Goal: Task Accomplishment & Management: Complete application form

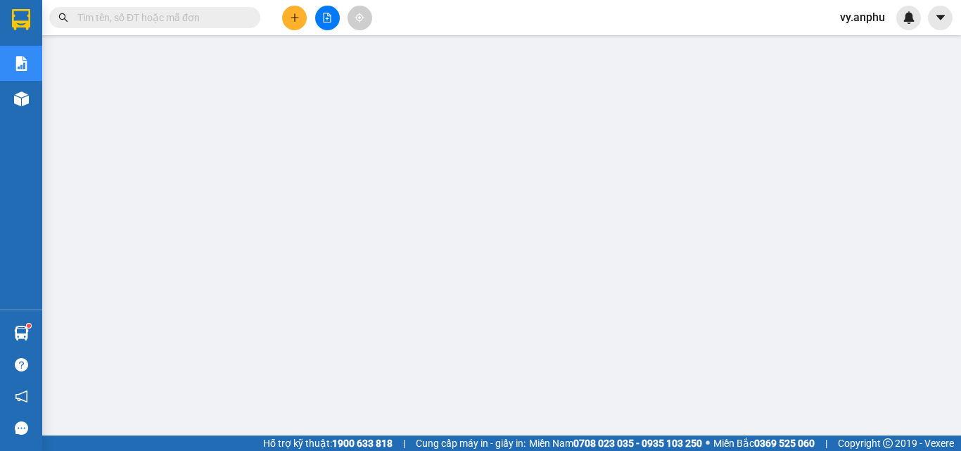
click at [859, 15] on span "vy.anphu" at bounding box center [862, 17] width 68 height 18
click at [859, 38] on span "Đăng xuất" at bounding box center [879, 43] width 59 height 15
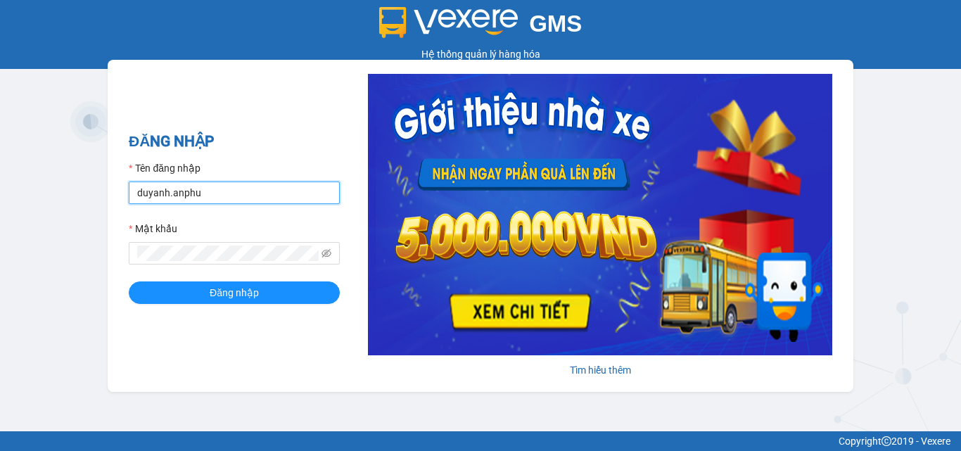
click at [165, 191] on input "duyanh.anphu" at bounding box center [234, 192] width 211 height 23
click at [167, 191] on input "duyanh.anphu" at bounding box center [234, 192] width 211 height 23
drag, startPoint x: 167, startPoint y: 194, endPoint x: 134, endPoint y: 202, distance: 34.6
click at [134, 202] on input "duyanh.anphu" at bounding box center [234, 192] width 211 height 23
type input "hieu.anphu"
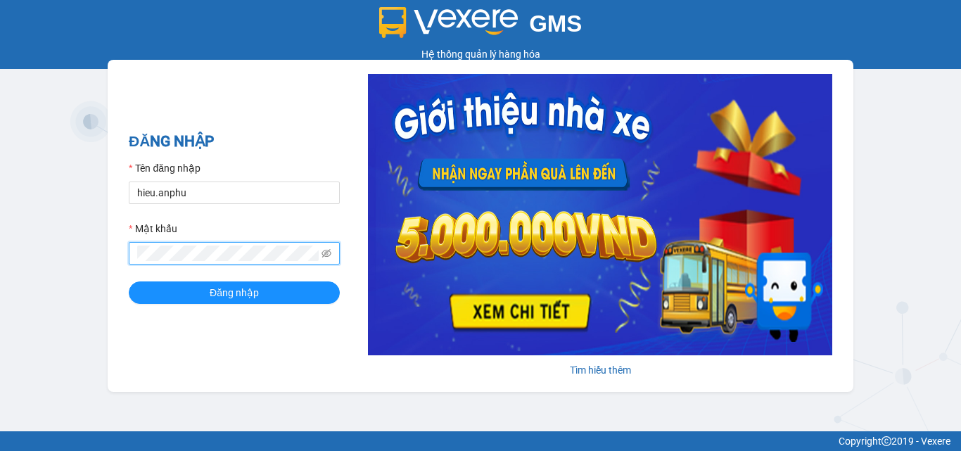
click at [0, 252] on div "GMS Hệ thống quản lý hàng hóa ĐĂNG NHẬP Tên đăng nhập hieu.anphu Mật khẩu Đăng …" at bounding box center [480, 215] width 961 height 431
click at [129, 281] on button "Đăng nhập" at bounding box center [234, 292] width 211 height 23
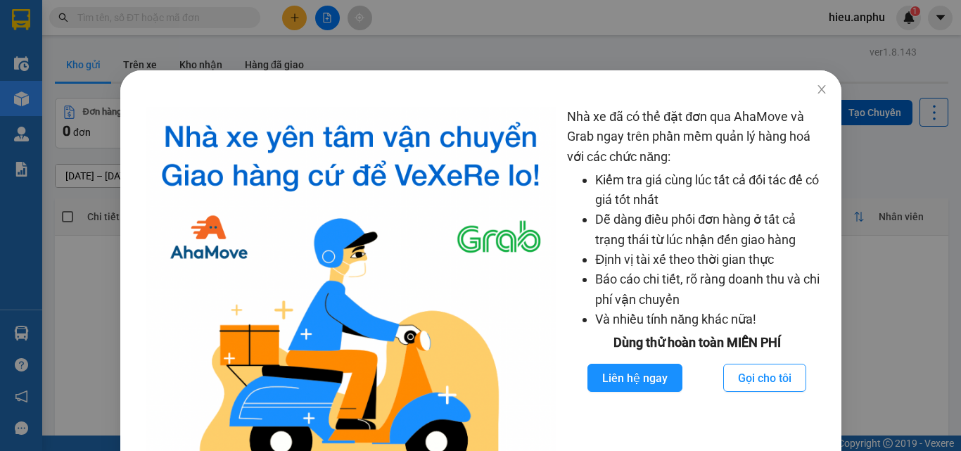
drag, startPoint x: 808, startPoint y: 94, endPoint x: 611, endPoint y: 20, distance: 210.1
click at [807, 89] on div "Nhà xe đã có thể đặt đơn qua AhaMove và Grab ngay trên phần mềm quản lý hàng ho…" at bounding box center [480, 225] width 961 height 451
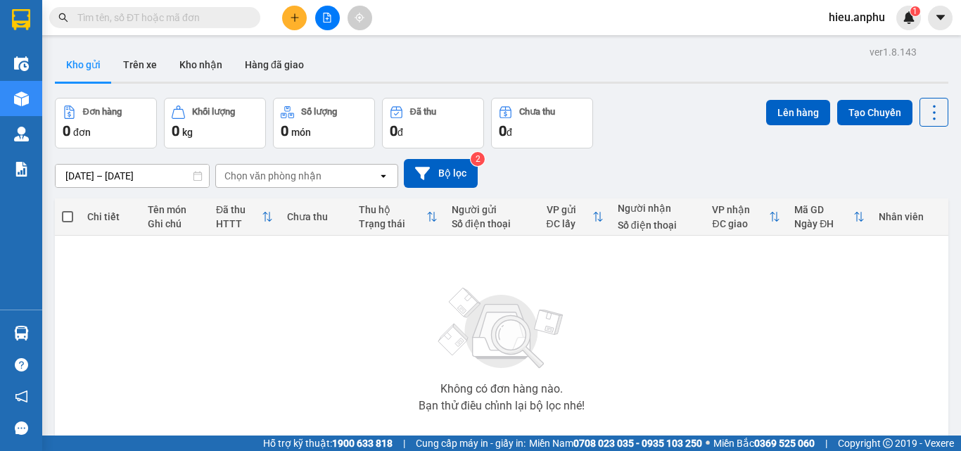
click at [868, 19] on span "hieu.anphu" at bounding box center [856, 17] width 79 height 18
click at [846, 38] on span "Đăng xuất" at bounding box center [868, 43] width 59 height 15
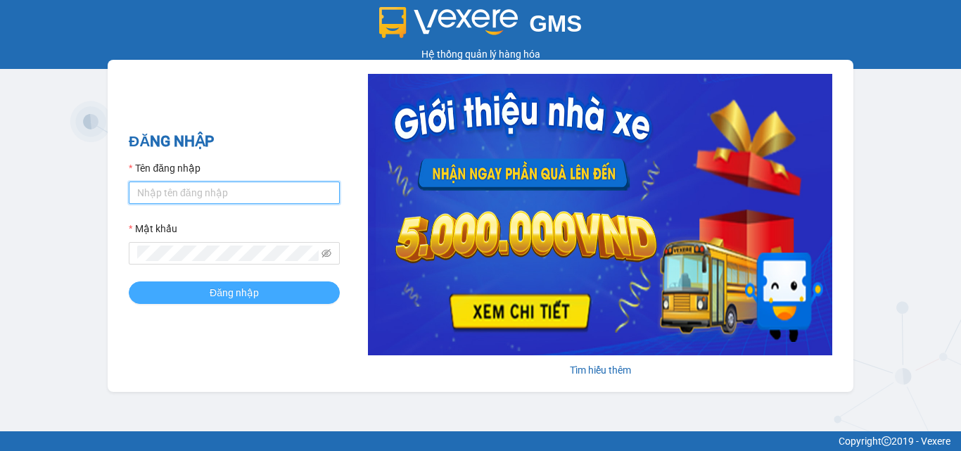
type input "duyanh.anphu"
drag, startPoint x: 226, startPoint y: 290, endPoint x: 216, endPoint y: 284, distance: 11.7
click at [224, 291] on span "Đăng nhập" at bounding box center [234, 292] width 49 height 15
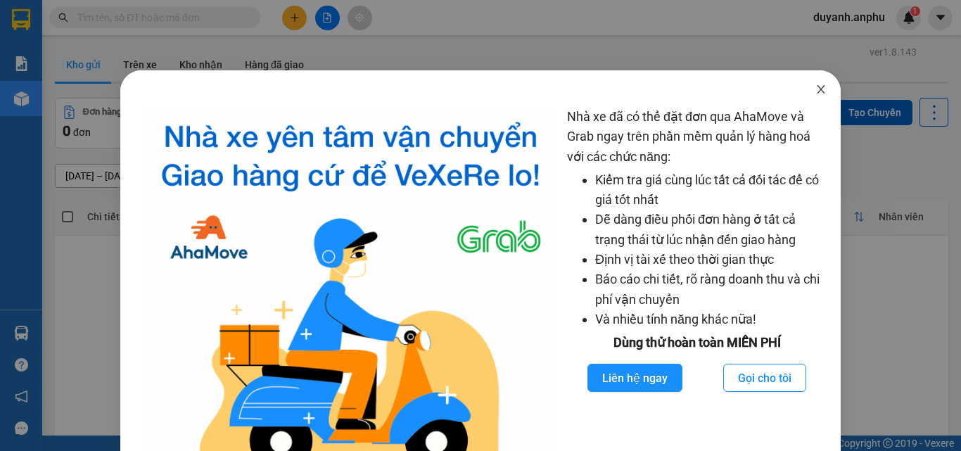
click at [816, 91] on icon "close" at bounding box center [820, 89] width 11 height 11
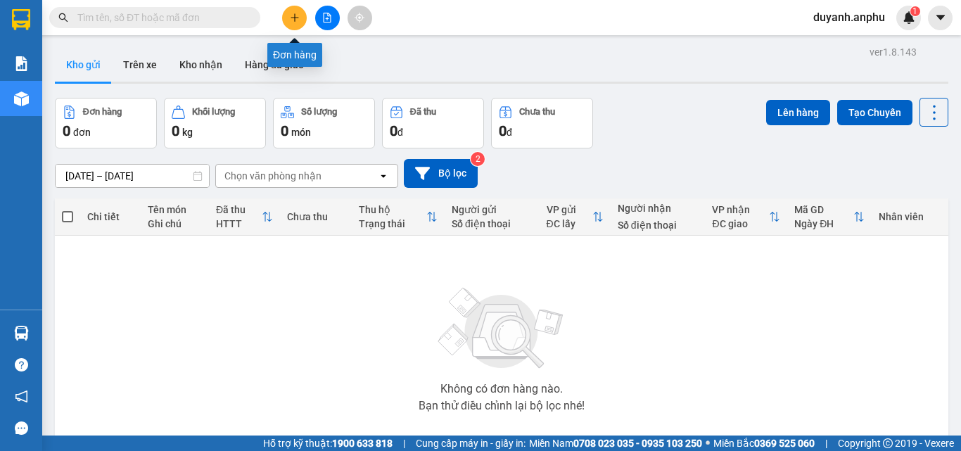
click at [298, 15] on icon "plus" at bounding box center [295, 18] width 10 height 10
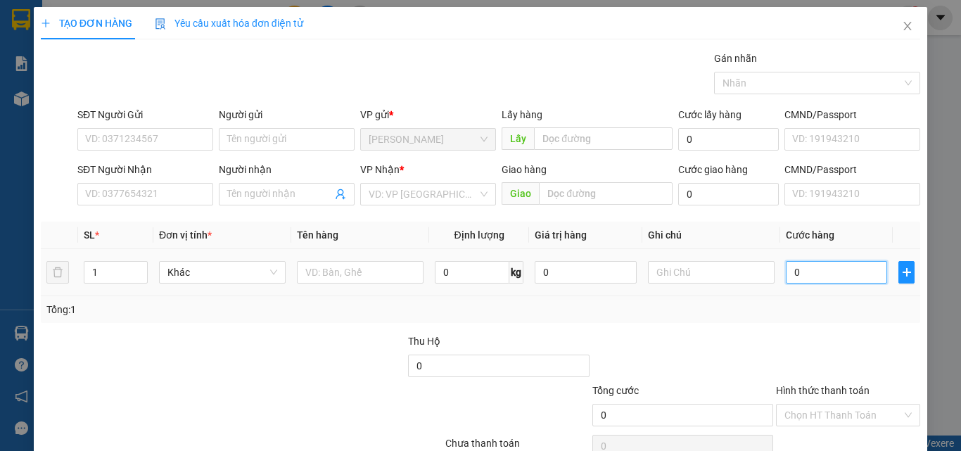
click at [794, 271] on input "0" at bounding box center [836, 272] width 101 height 23
type input "4"
type input "40"
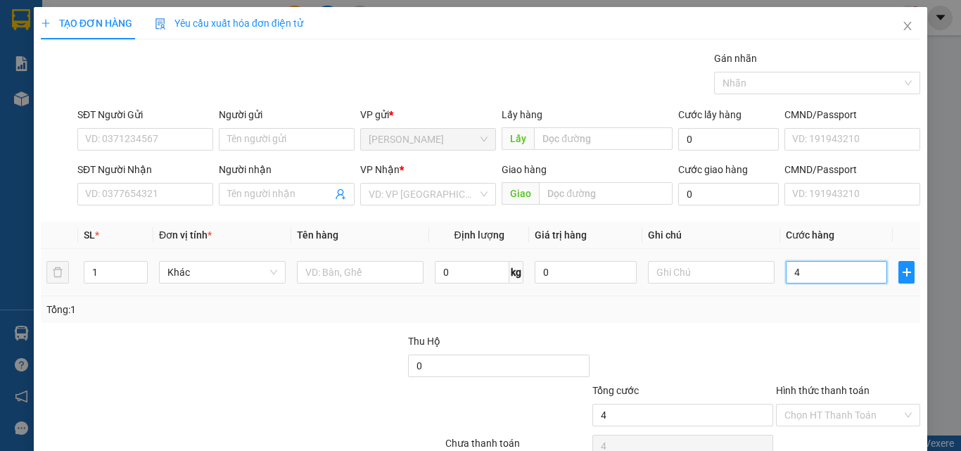
type input "40"
type input "40.000"
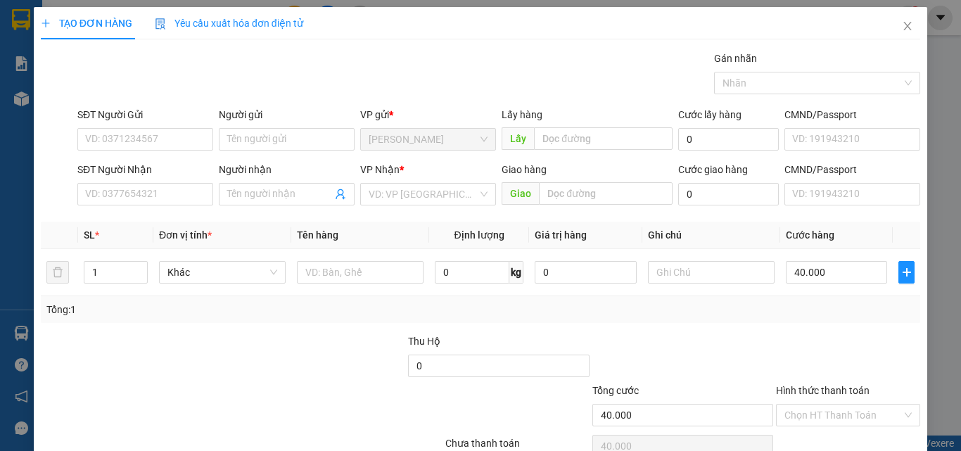
click at [722, 318] on div "Tổng: 1" at bounding box center [480, 309] width 879 height 27
click at [437, 193] on input "search" at bounding box center [423, 194] width 109 height 21
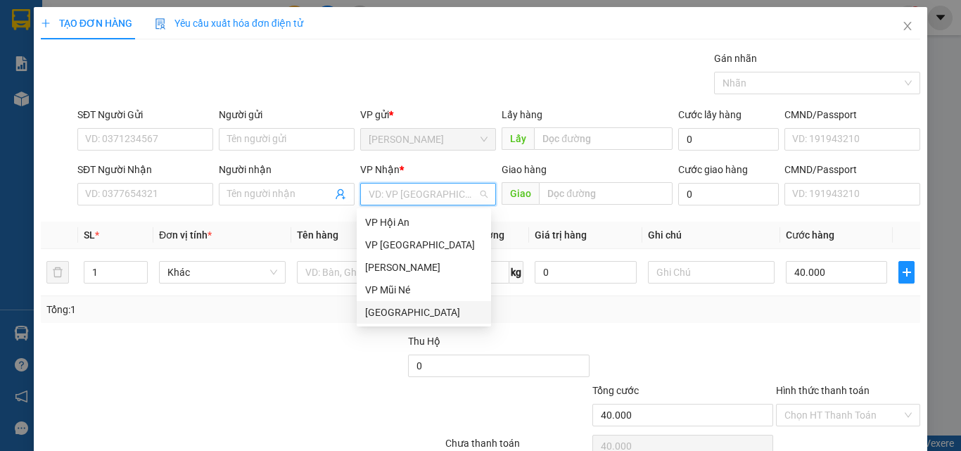
click at [396, 312] on div "[GEOGRAPHIC_DATA]" at bounding box center [423, 312] width 117 height 15
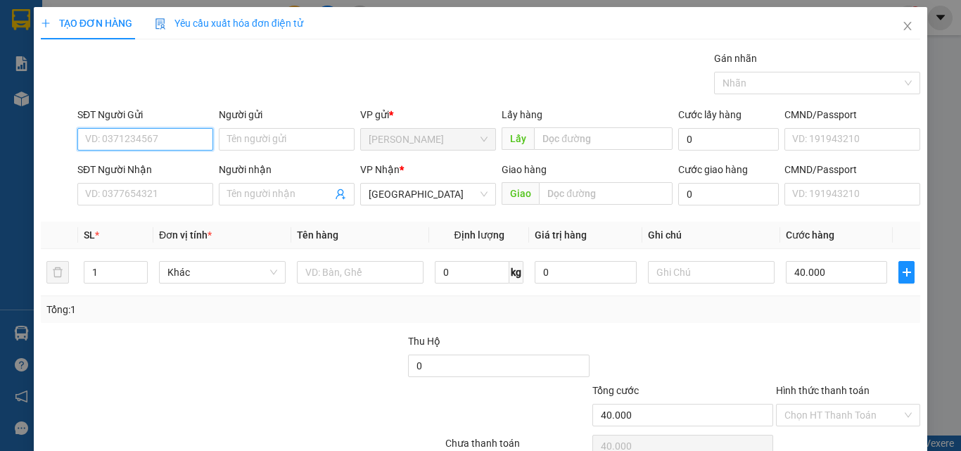
click at [117, 134] on input "SĐT Người Gửi" at bounding box center [145, 139] width 136 height 23
click at [196, 139] on input "SĐT Người Gửi" at bounding box center [145, 139] width 136 height 23
type input "0905022986"
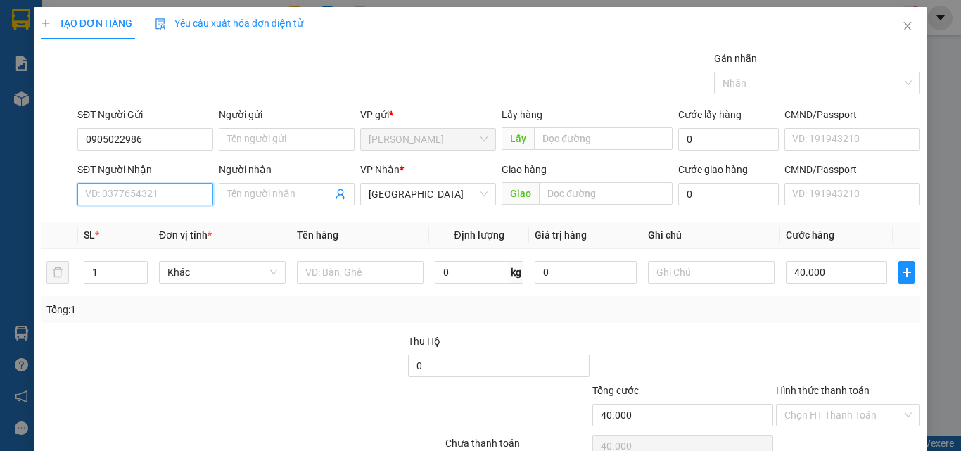
click at [176, 197] on input "SĐT Người Nhận" at bounding box center [145, 194] width 136 height 23
click at [562, 191] on input "text" at bounding box center [606, 193] width 134 height 23
type input "n3 tain"
click at [163, 191] on input "SĐT Người Nhận" at bounding box center [145, 194] width 136 height 23
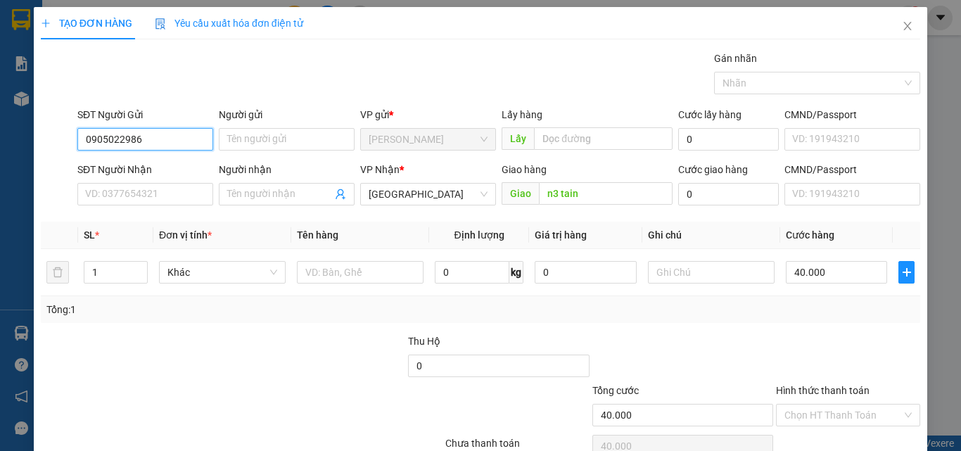
drag, startPoint x: 171, startPoint y: 135, endPoint x: 8, endPoint y: 146, distance: 162.8
click at [8, 146] on div "TẠO ĐƠN HÀNG Yêu cầu xuất hóa đơn điện tử Transit Pickup Surcharge Ids Transit …" at bounding box center [480, 225] width 961 height 451
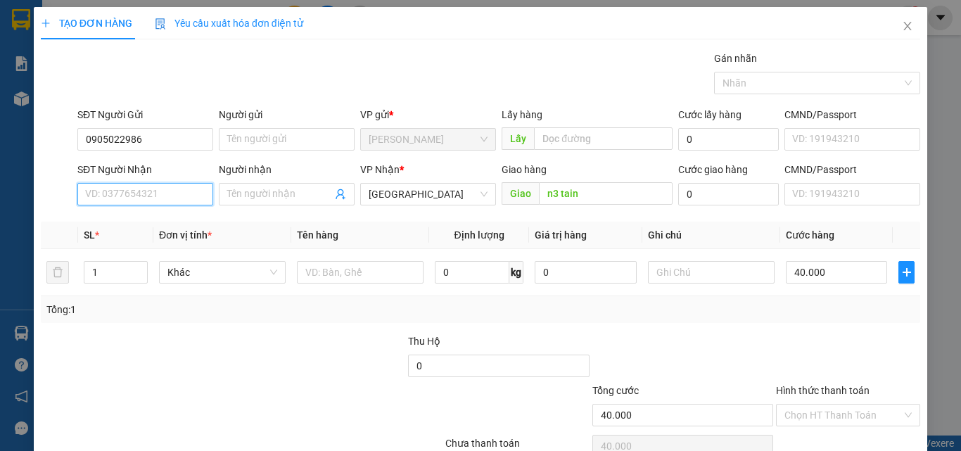
click at [107, 202] on input "SĐT Người Nhận" at bounding box center [145, 194] width 136 height 23
paste input "0905022986"
type input "0905022986"
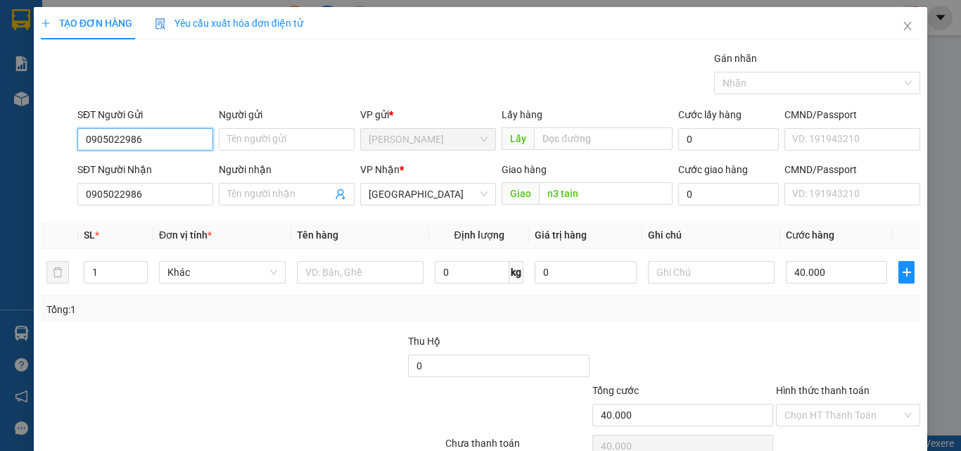
drag, startPoint x: 144, startPoint y: 139, endPoint x: 39, endPoint y: 148, distance: 105.9
click at [39, 148] on div "SĐT Người Gửi 0905022986 0905022986 Người gửi Tên người gửi VP gửi * Phan Thiết…" at bounding box center [480, 131] width 882 height 49
type input "0919217999"
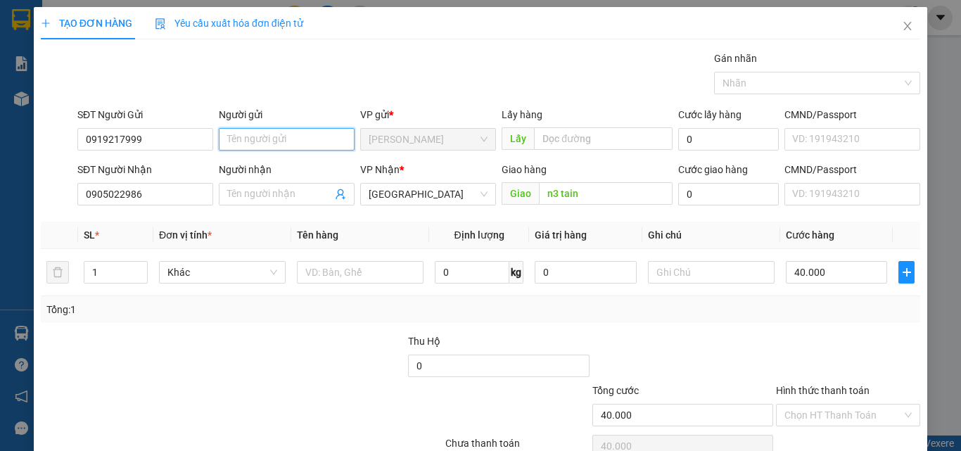
click at [248, 144] on input "Người gửi" at bounding box center [287, 139] width 136 height 23
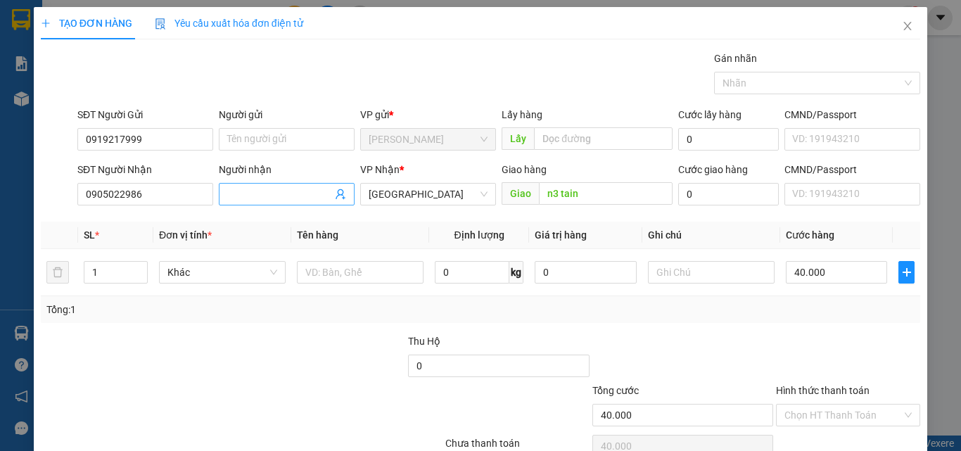
click at [301, 198] on input "Người nhận" at bounding box center [279, 193] width 105 height 15
type input "hiền"
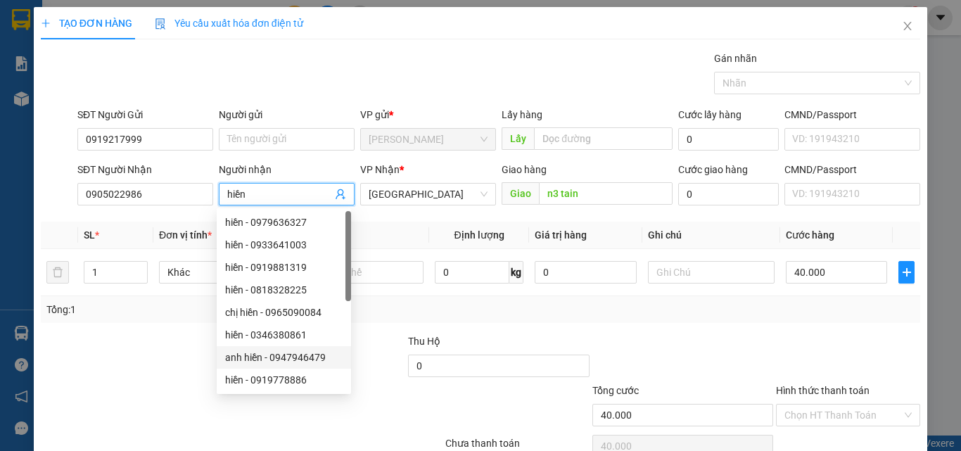
click at [340, 359] on div "anh hiền - 0947946479" at bounding box center [283, 357] width 117 height 15
type input "0947946479"
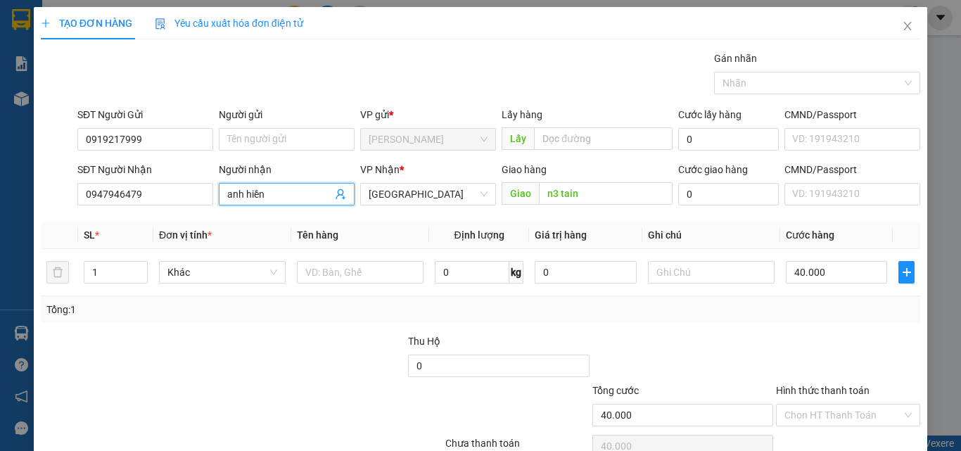
click at [340, 359] on body "Kết quả tìm kiếm ( 0 ) Bộ lọc No Data duyanh.anphu 1 Báo cáo Báo cáo dòng tiền …" at bounding box center [480, 225] width 961 height 451
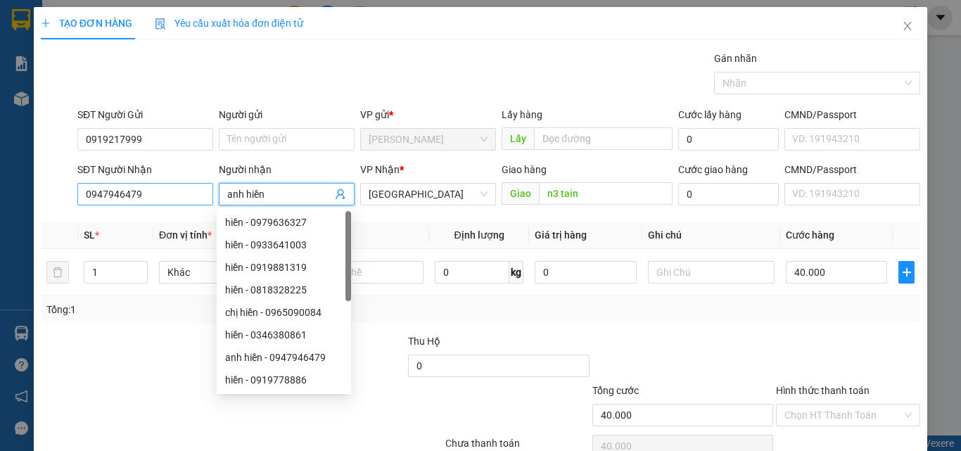
drag, startPoint x: 276, startPoint y: 190, endPoint x: 128, endPoint y: 193, distance: 147.7
click at [128, 193] on div "SĐT Người Nhận 0947946479 Người nhận anh hiền VP Nhận * Đà Lạt Giao hàng Giao n…" at bounding box center [499, 186] width 848 height 49
type input "anh hiền"
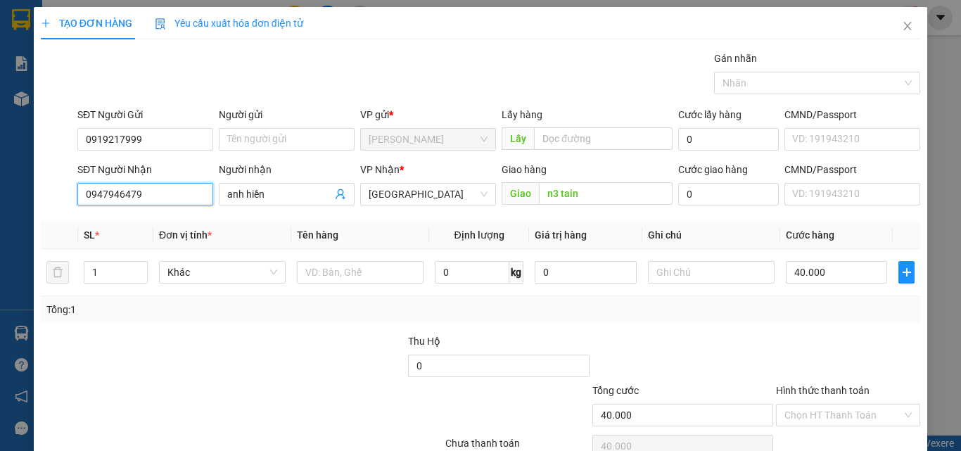
drag, startPoint x: 178, startPoint y: 184, endPoint x: 58, endPoint y: 193, distance: 119.9
click at [58, 193] on div "SĐT Người Nhận 0947946479 0947946479 Người nhận anh hiền VP Nhận * Đà Lạt Giao …" at bounding box center [480, 186] width 882 height 49
type input "0905022986"
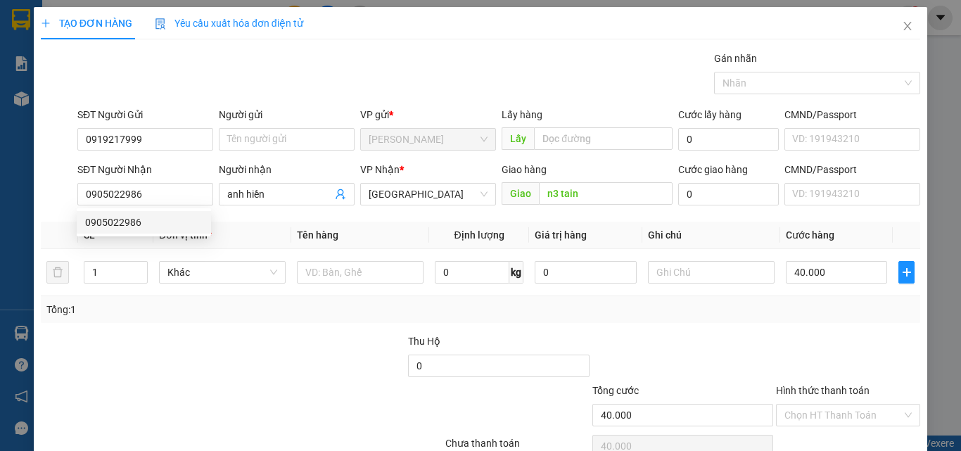
click at [312, 329] on div "Transit Pickup Surcharge Ids Transit Deliver Surcharge Ids Transit Deliver Surc…" at bounding box center [480, 272] width 879 height 442
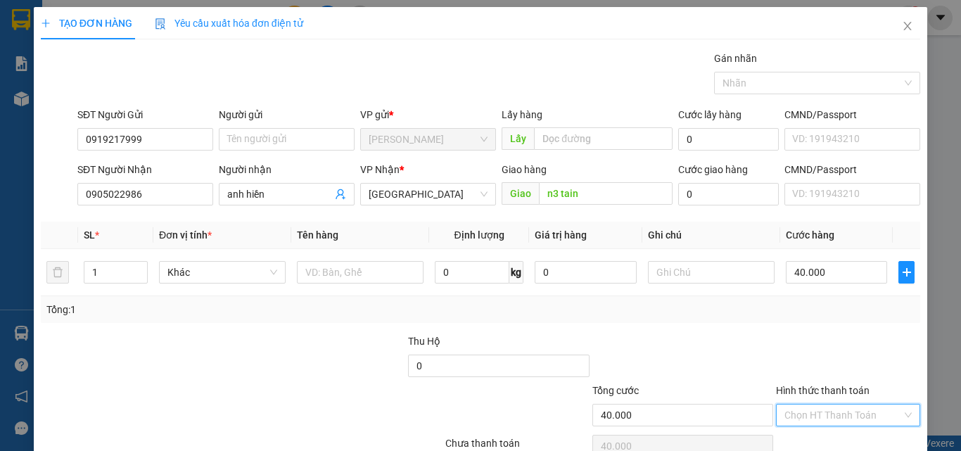
click at [838, 417] on input "Hình thức thanh toán" at bounding box center [842, 414] width 117 height 21
click at [805, 366] on div "Tại văn phòng" at bounding box center [839, 364] width 126 height 15
type input "0"
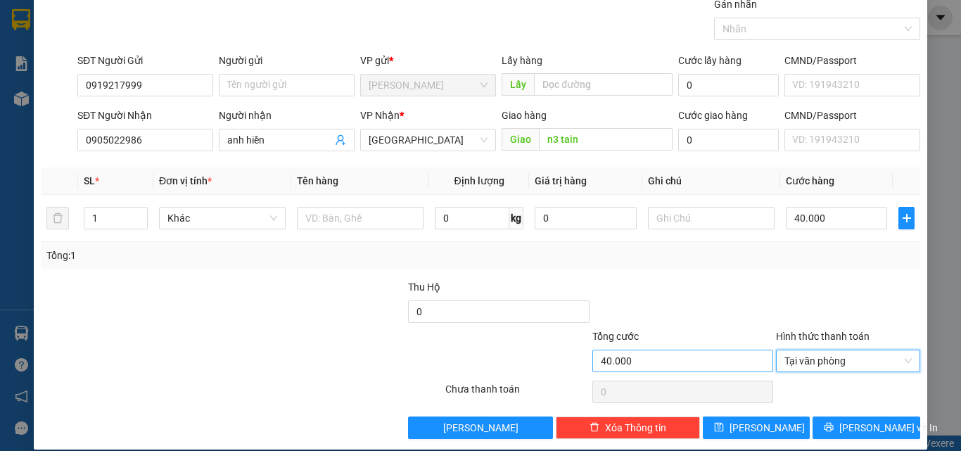
scroll to position [70, 0]
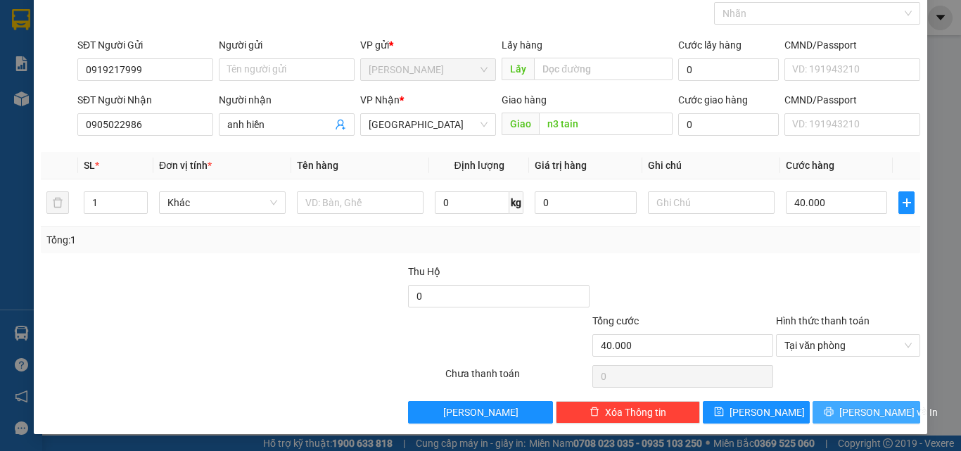
click at [852, 416] on span "Lưu và In" at bounding box center [888, 411] width 98 height 15
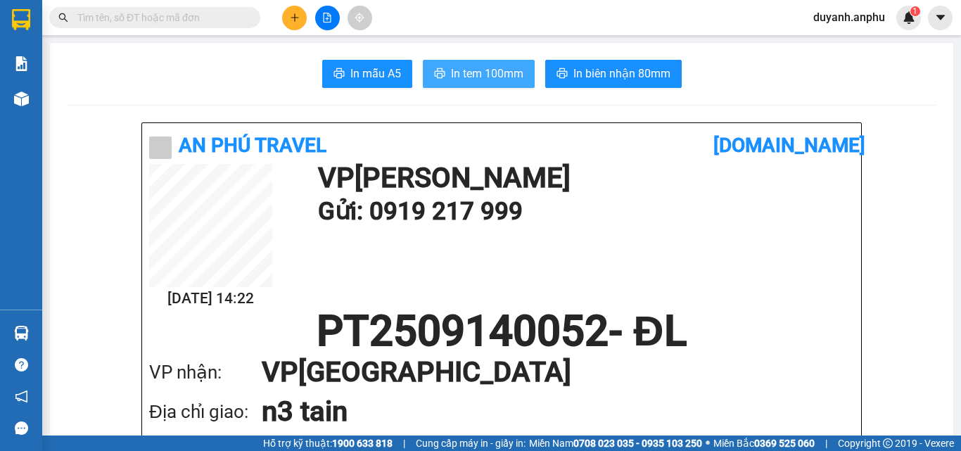
click at [477, 71] on span "In tem 100mm" at bounding box center [487, 74] width 72 height 18
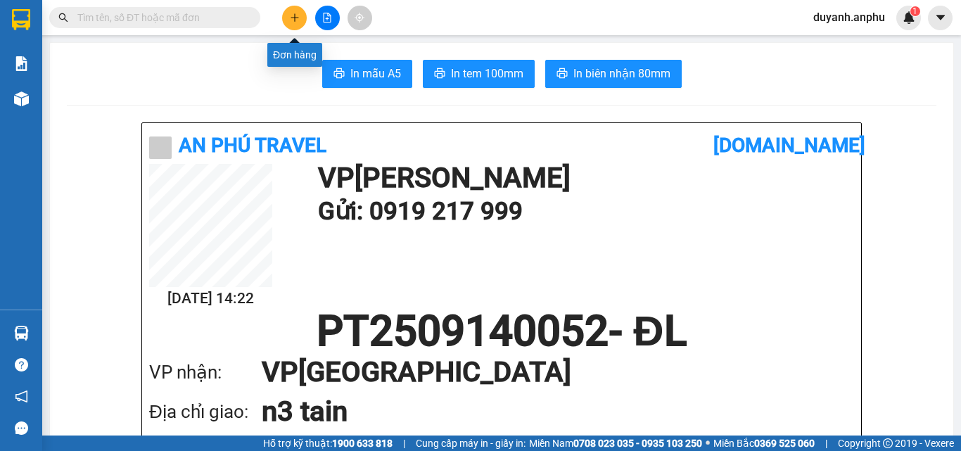
click at [293, 16] on icon "plus" at bounding box center [295, 18] width 10 height 10
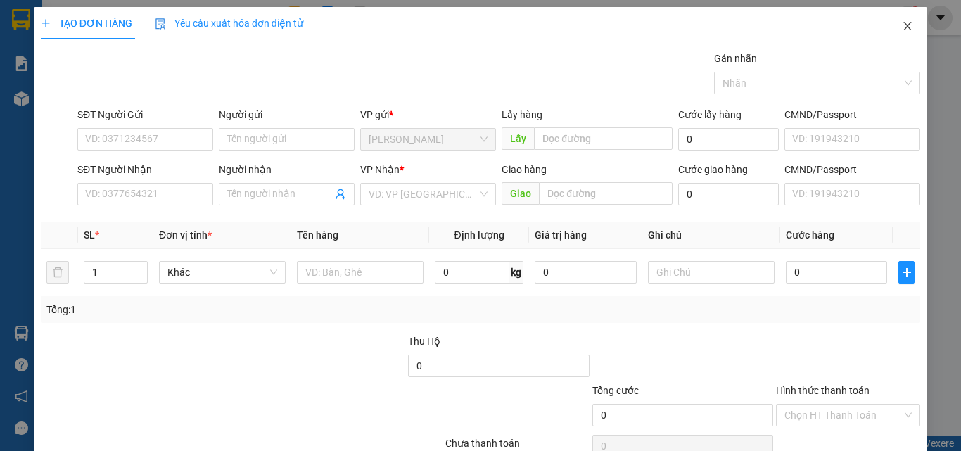
click at [902, 27] on icon "close" at bounding box center [907, 25] width 11 height 11
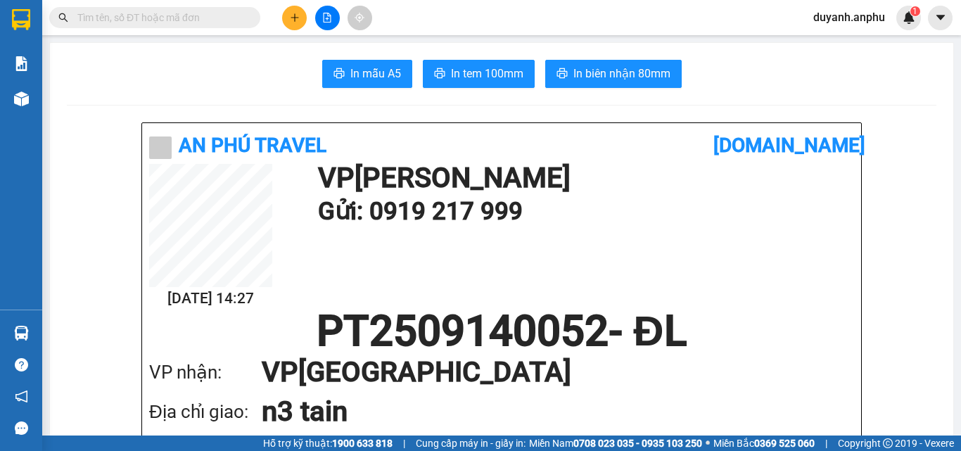
click at [252, 21] on span at bounding box center [250, 17] width 8 height 15
click at [246, 16] on span at bounding box center [250, 17] width 8 height 15
click at [182, 18] on input "text" at bounding box center [160, 17] width 166 height 15
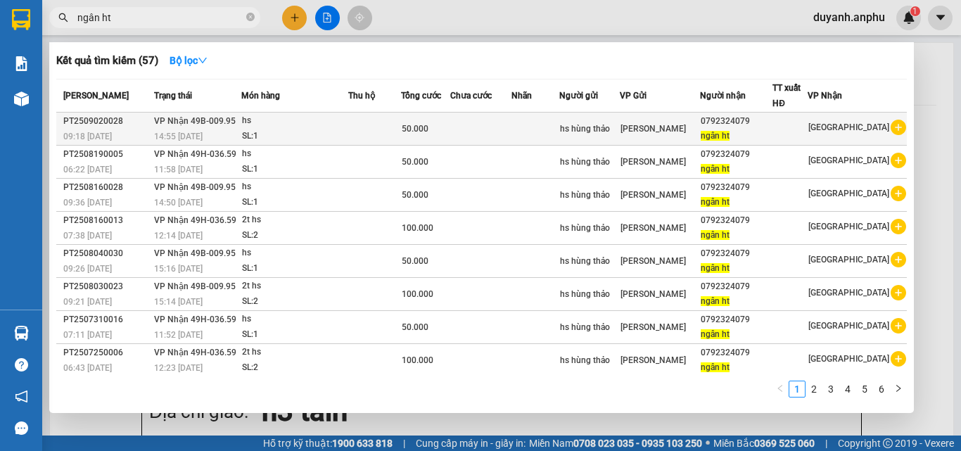
type input "ngân ht"
click at [892, 124] on icon "plus-circle" at bounding box center [897, 127] width 15 height 15
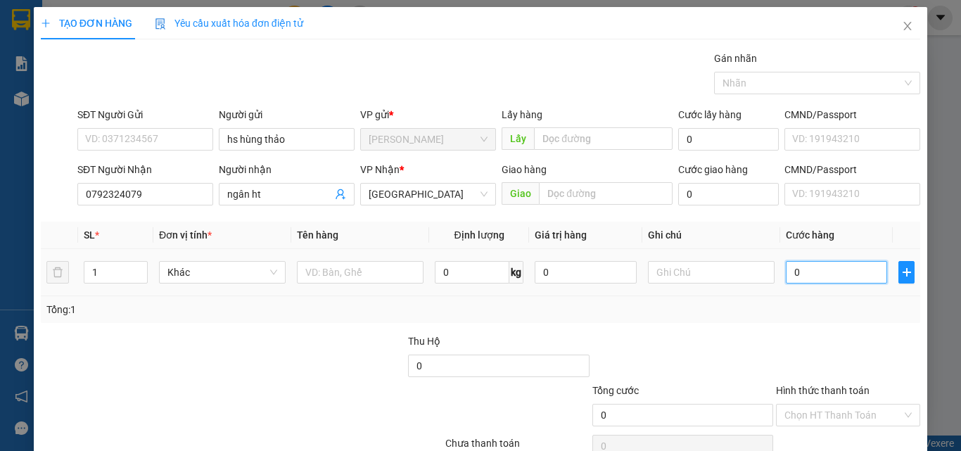
click at [826, 267] on input "0" at bounding box center [836, 272] width 101 height 23
type input "1"
type input "10"
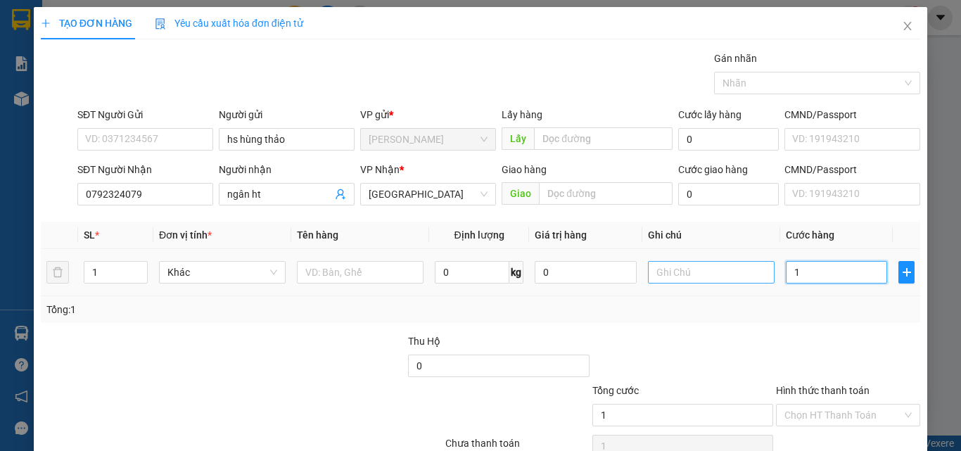
type input "10"
type input "100"
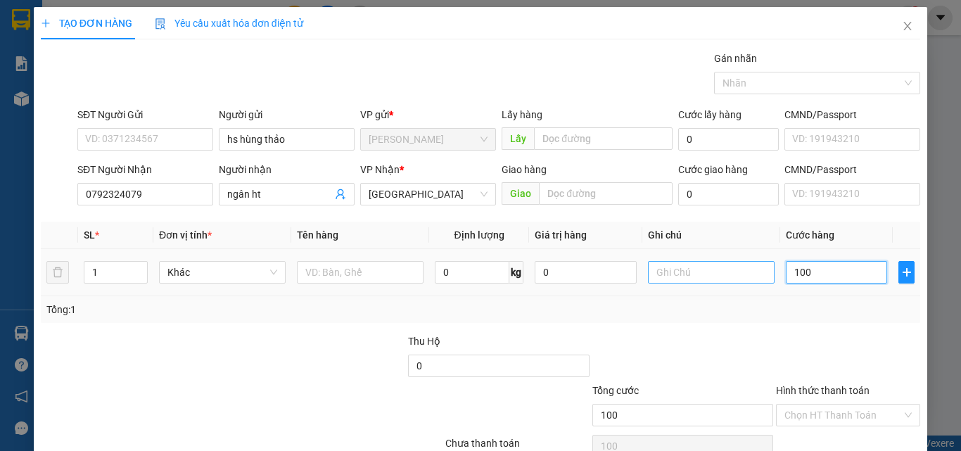
type input "1.000"
type input "10.000"
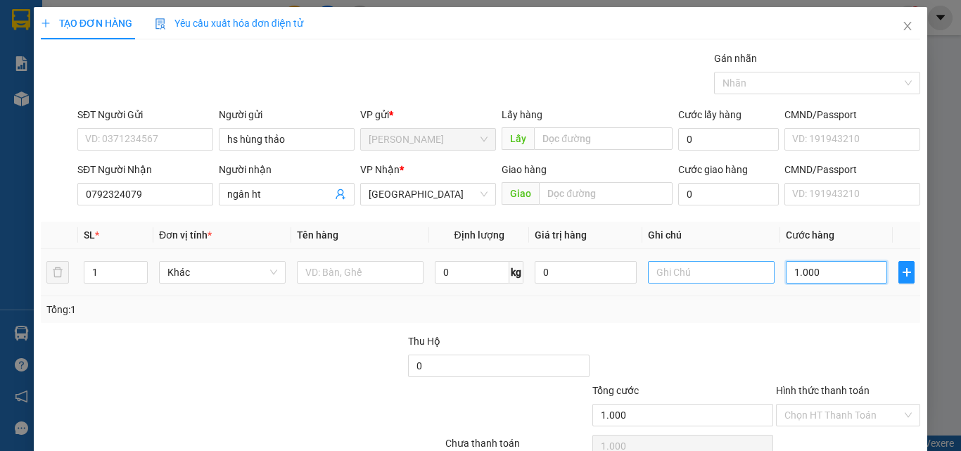
type input "10.000"
type input "100.000"
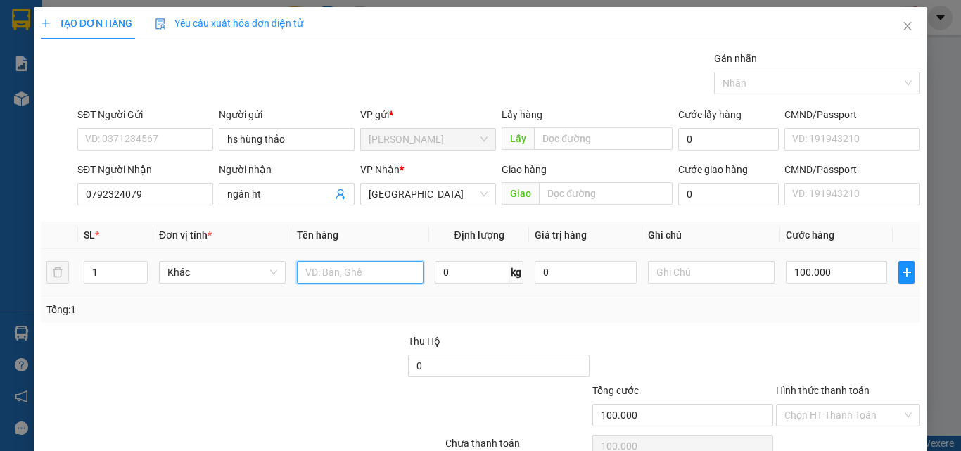
click at [376, 271] on input "text" at bounding box center [360, 272] width 127 height 23
type input "hai san"
click at [363, 316] on div "Tổng: 1" at bounding box center [209, 309] width 326 height 15
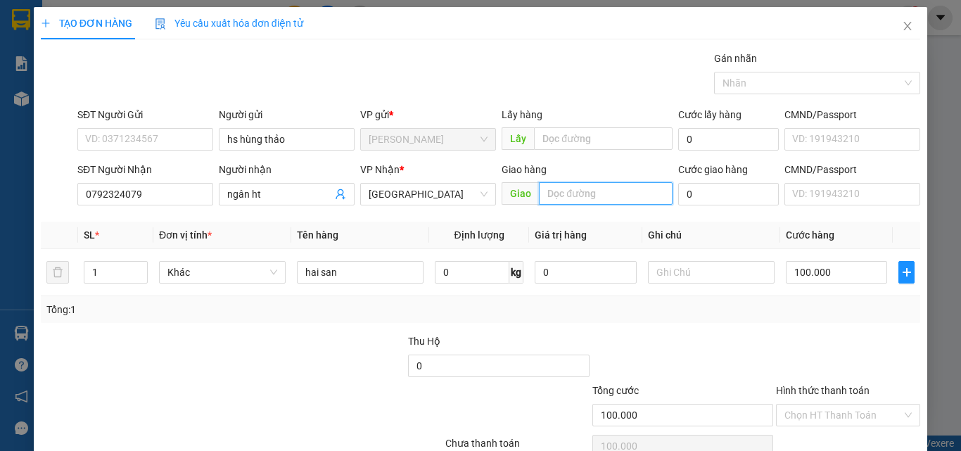
click at [598, 193] on input "text" at bounding box center [606, 193] width 134 height 23
type input "cx mai hoa"
click at [674, 322] on div "Tổng: 1" at bounding box center [480, 309] width 879 height 27
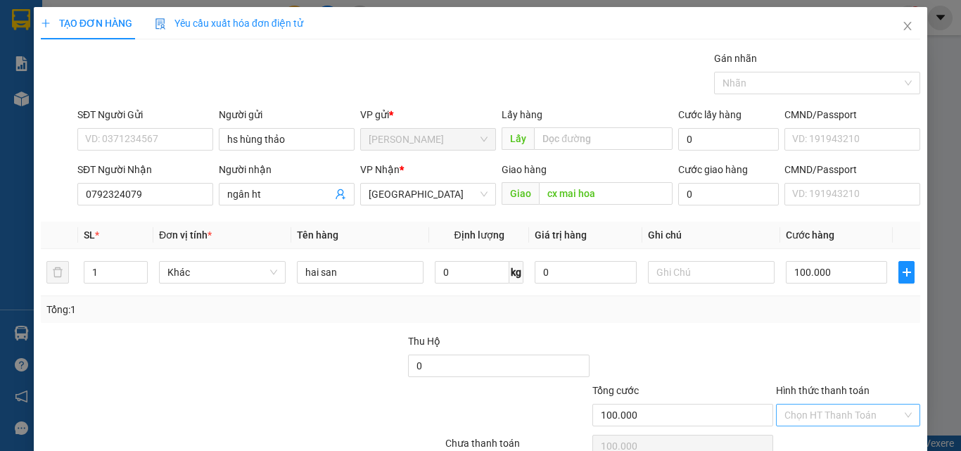
click at [799, 414] on input "Hình thức thanh toán" at bounding box center [842, 414] width 117 height 21
click at [808, 360] on div "Tại văn phòng" at bounding box center [839, 364] width 126 height 15
type input "0"
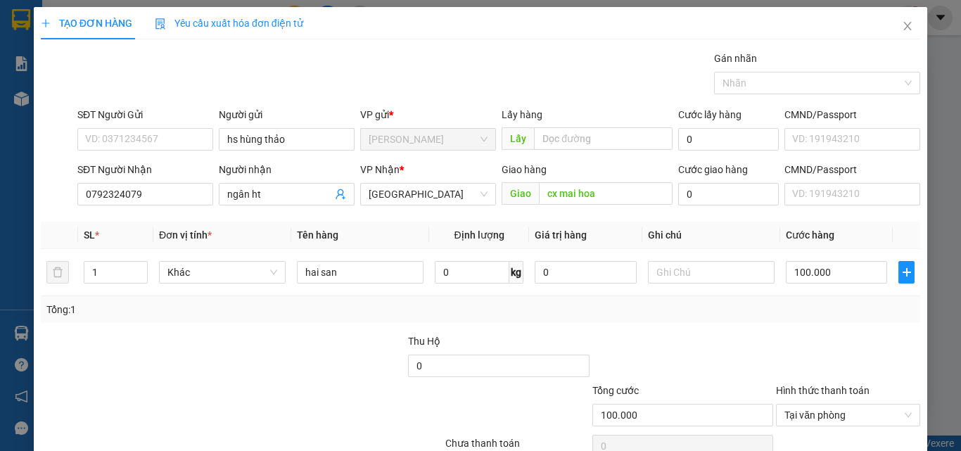
type input "0"
click at [902, 24] on icon "close" at bounding box center [907, 25] width 11 height 11
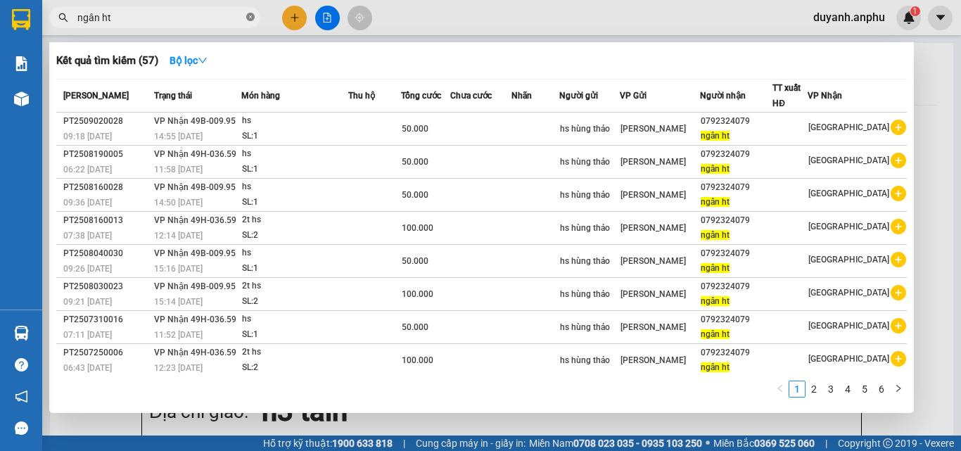
click at [249, 15] on icon "close-circle" at bounding box center [250, 17] width 8 height 8
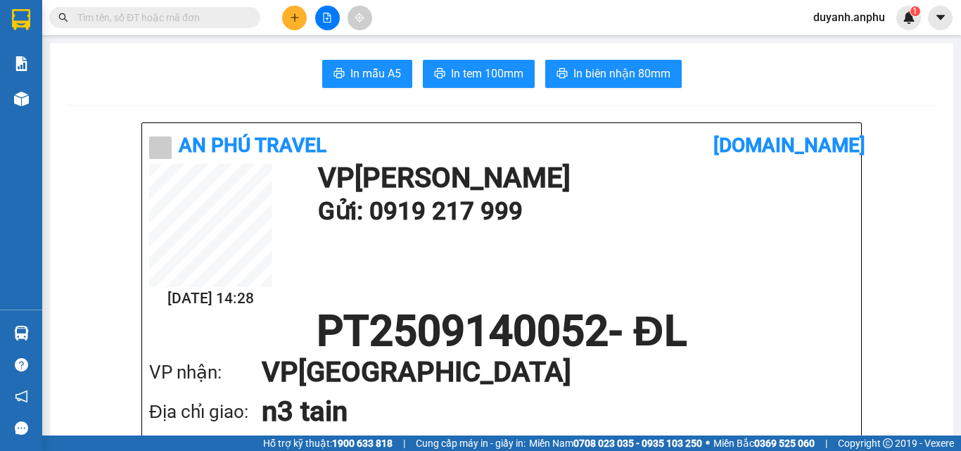
click at [191, 23] on input "text" at bounding box center [160, 17] width 166 height 15
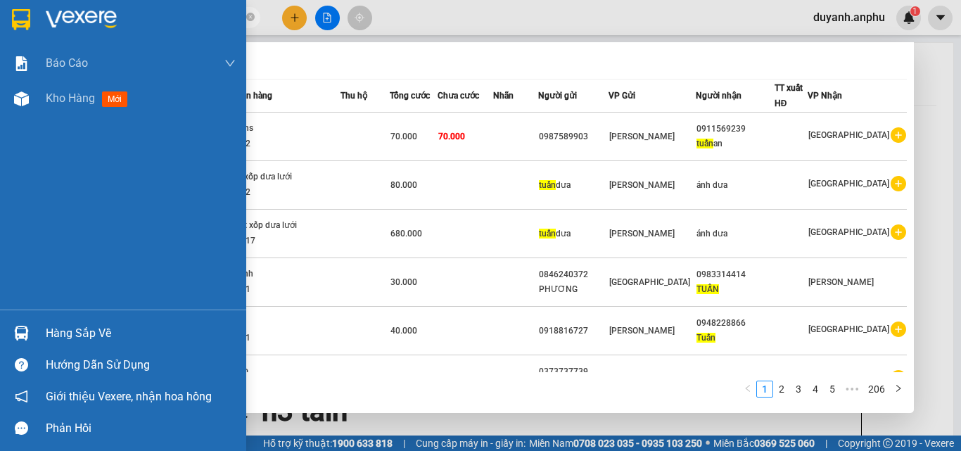
drag, startPoint x: 238, startPoint y: 20, endPoint x: 18, endPoint y: 33, distance: 221.2
click at [18, 33] on section "Kết quả tìm kiếm ( 2060 ) Bộ lọc Mã ĐH Trạng thái Món hàng Thu hộ Tổng cước Chư…" at bounding box center [480, 225] width 961 height 451
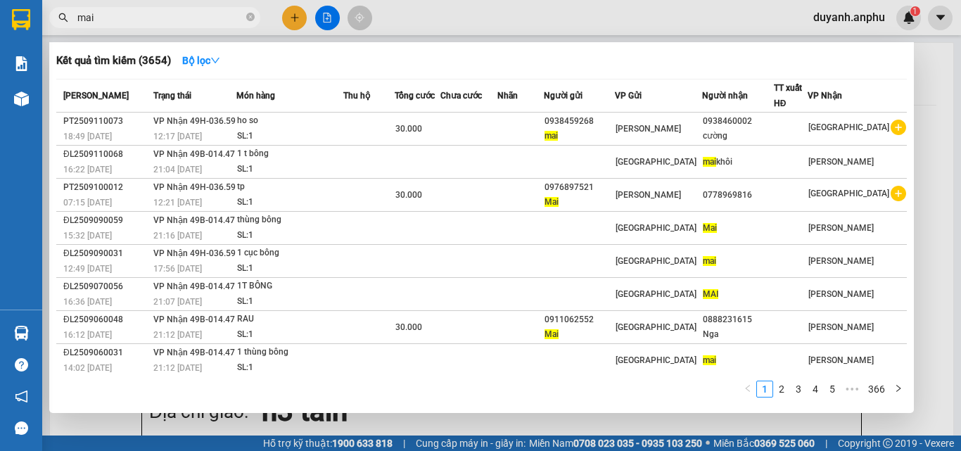
drag, startPoint x: 131, startPoint y: 20, endPoint x: 80, endPoint y: 18, distance: 50.7
click at [80, 18] on input "mai" at bounding box center [160, 17] width 166 height 15
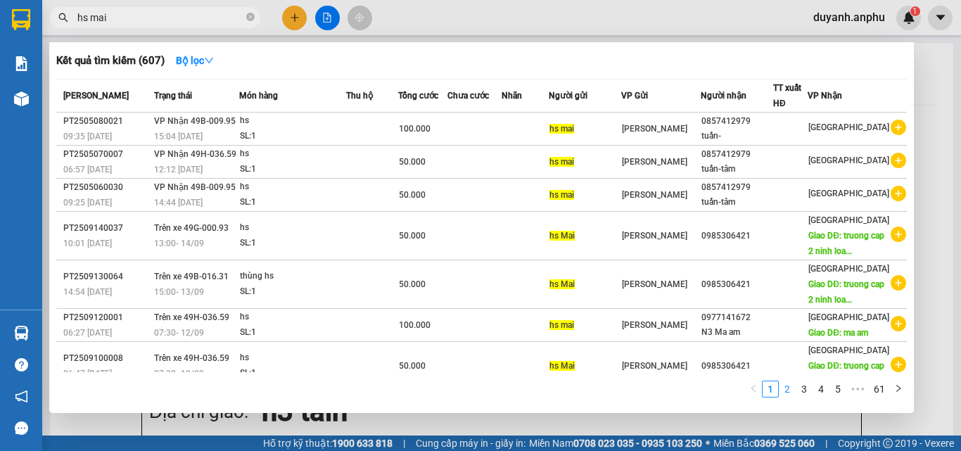
type input "hs mai"
click at [793, 386] on link "2" at bounding box center [786, 388] width 15 height 15
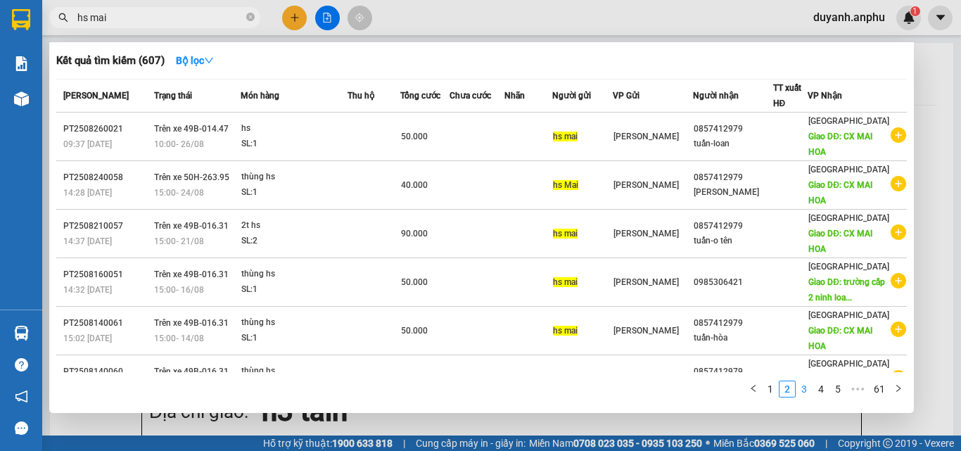
click at [807, 392] on link "3" at bounding box center [803, 388] width 15 height 15
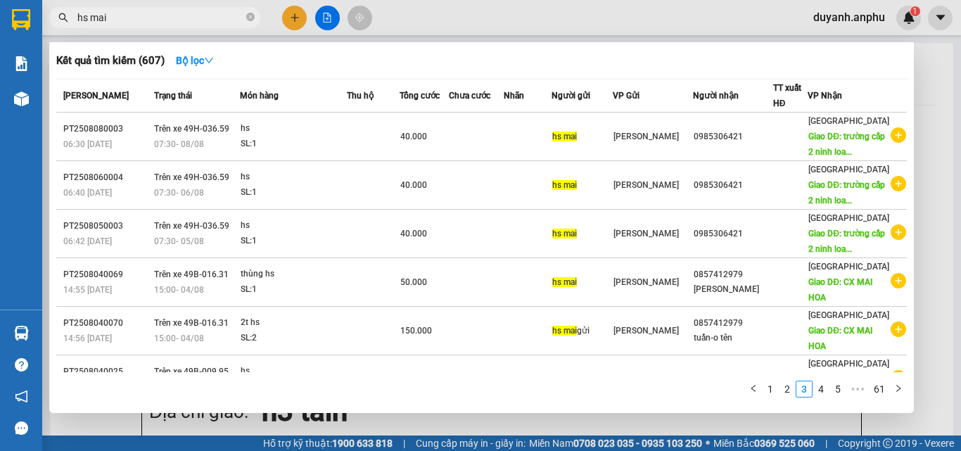
click at [825, 390] on link "4" at bounding box center [820, 388] width 15 height 15
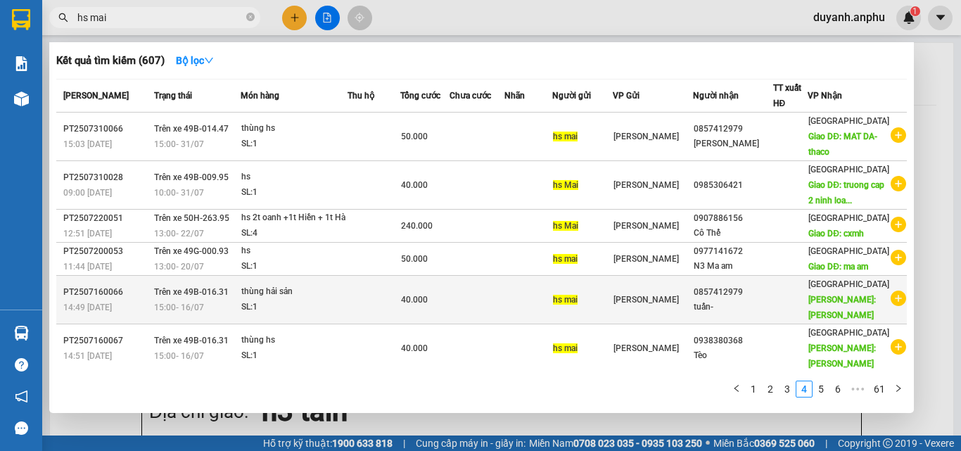
click at [892, 290] on icon "plus-circle" at bounding box center [897, 297] width 15 height 15
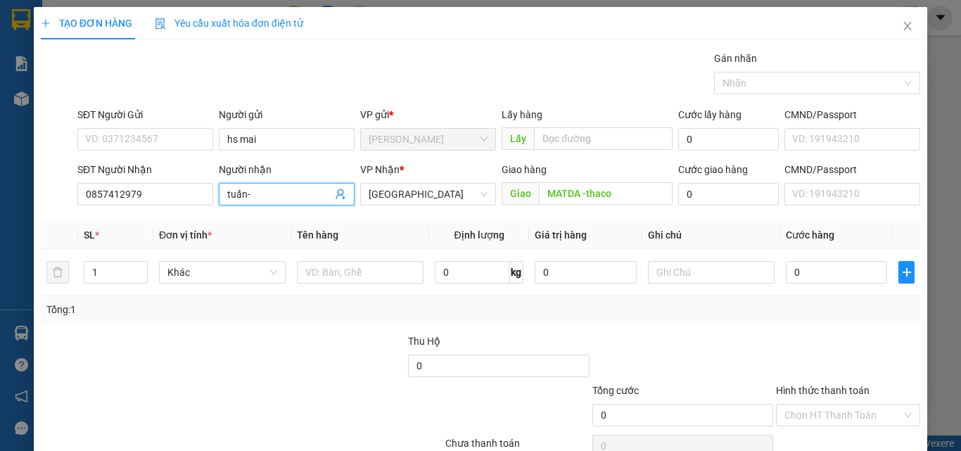
click at [301, 196] on input "tuấn-" at bounding box center [279, 193] width 105 height 15
type input "tuấn-chinh"
click at [556, 337] on div "Thu Hộ" at bounding box center [498, 340] width 181 height 15
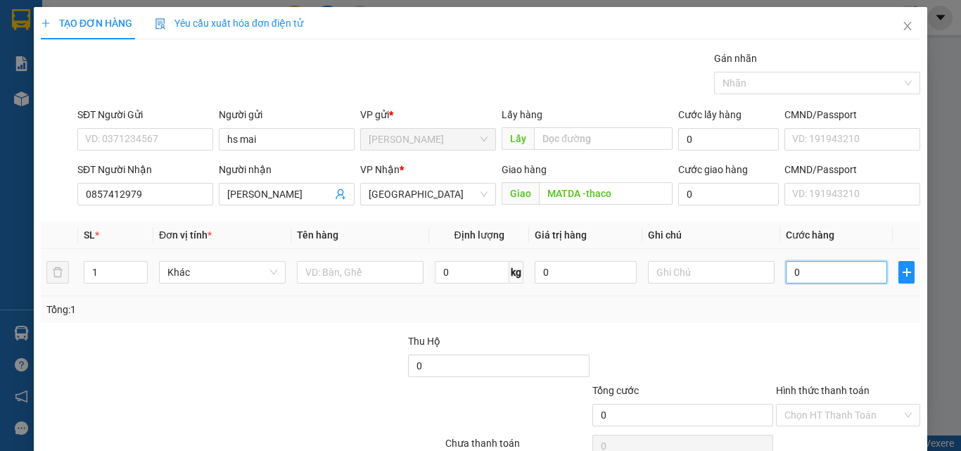
click at [816, 274] on input "0" at bounding box center [836, 272] width 101 height 23
type input "5"
type input "50"
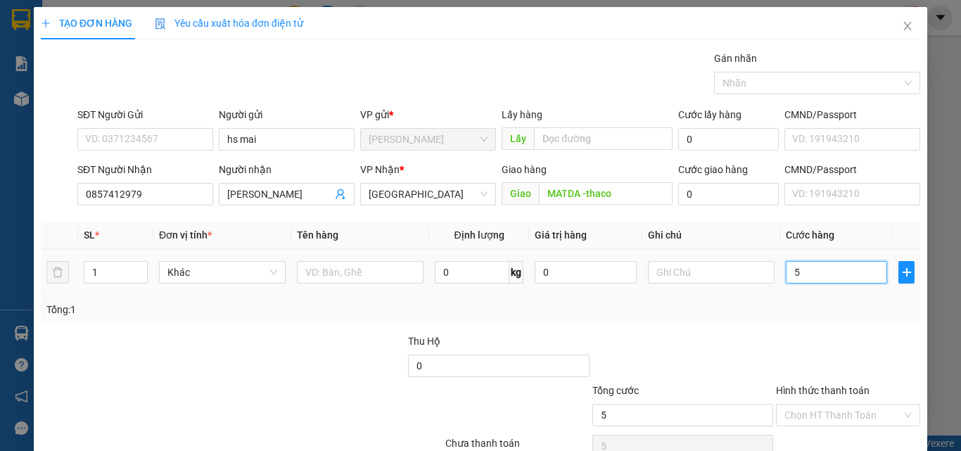
type input "50"
type input "50.000"
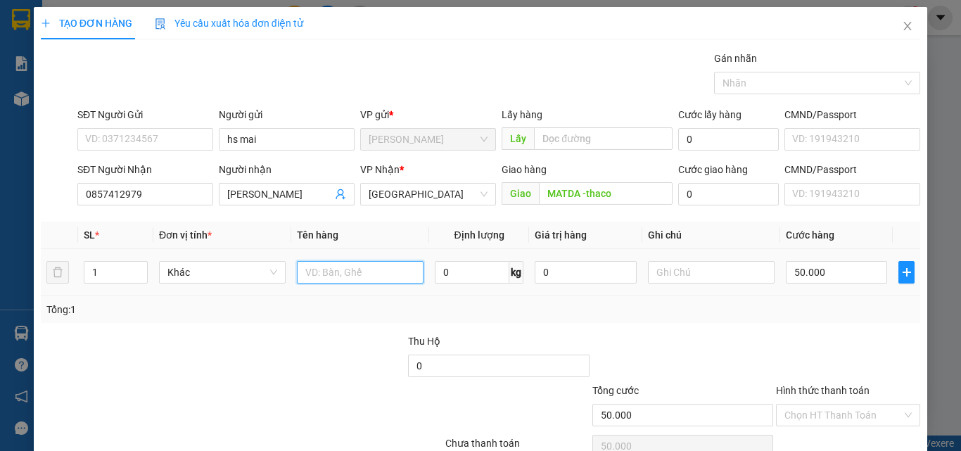
click at [350, 267] on input "text" at bounding box center [360, 272] width 127 height 23
type input "hai san"
click at [660, 302] on div "Tổng: 1" at bounding box center [480, 309] width 868 height 15
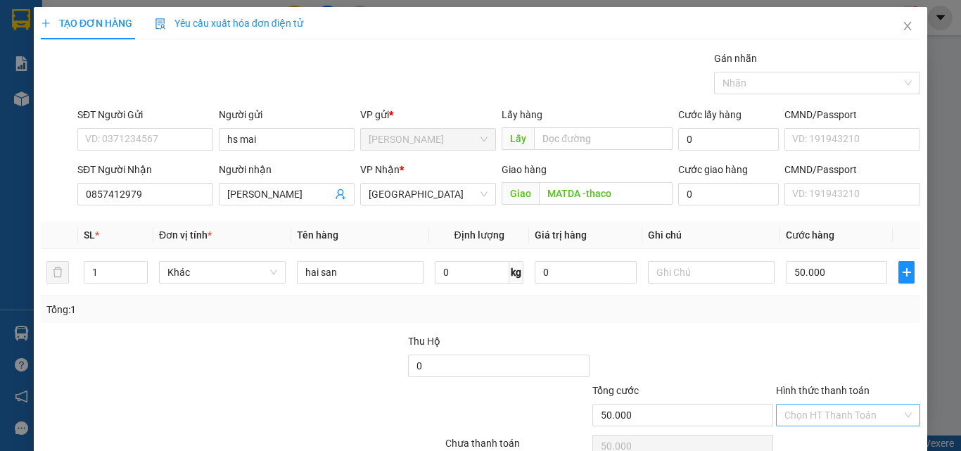
click at [805, 407] on input "Hình thức thanh toán" at bounding box center [842, 414] width 117 height 21
click at [810, 363] on div "Tại văn phòng" at bounding box center [839, 364] width 126 height 15
type input "0"
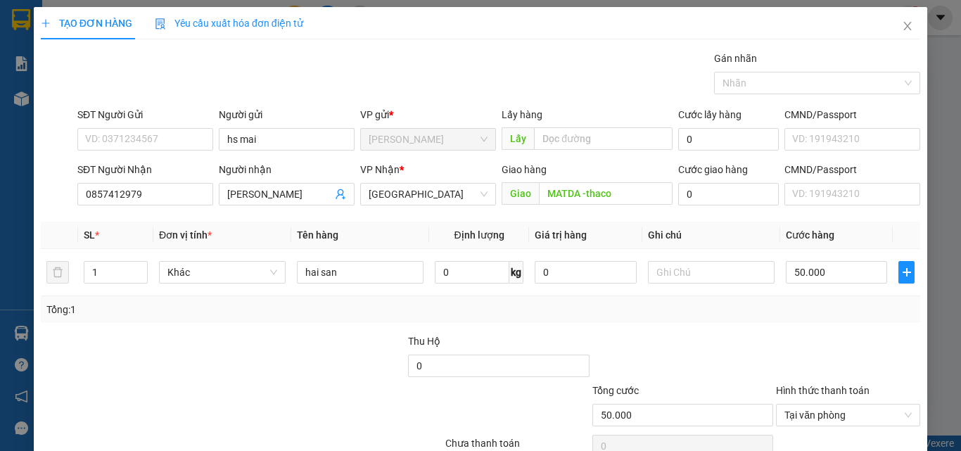
type input "0"
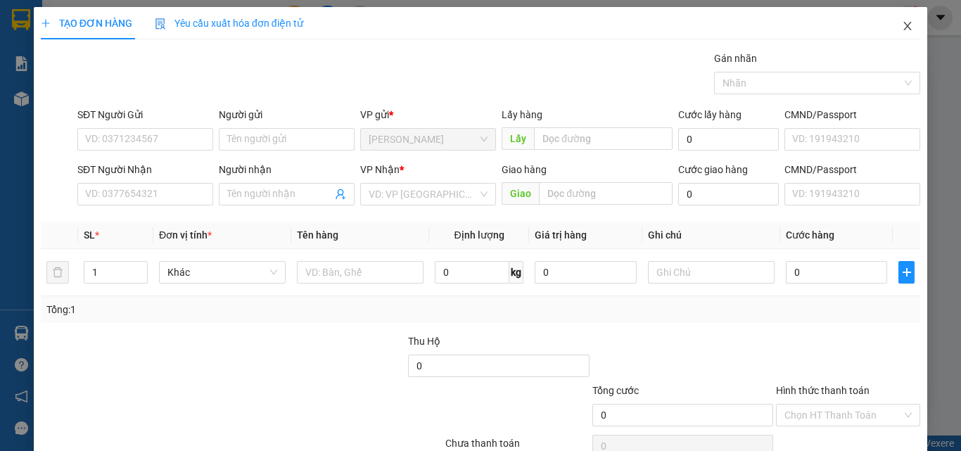
click at [902, 29] on icon "close" at bounding box center [907, 25] width 11 height 11
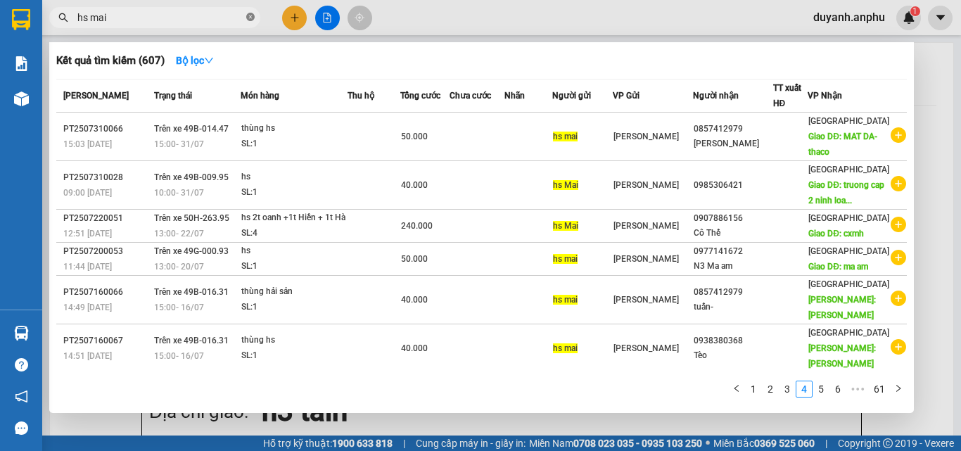
click at [253, 17] on icon "close-circle" at bounding box center [250, 17] width 8 height 8
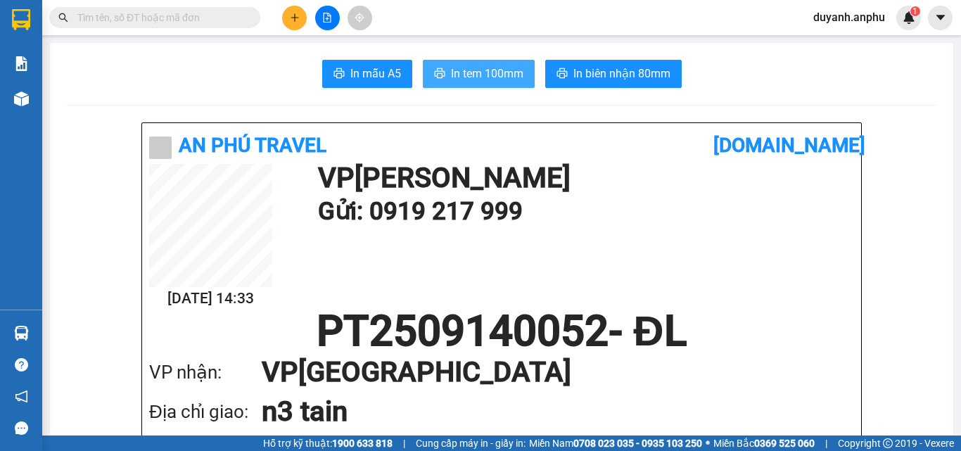
click at [451, 68] on span "In tem 100mm" at bounding box center [487, 74] width 72 height 18
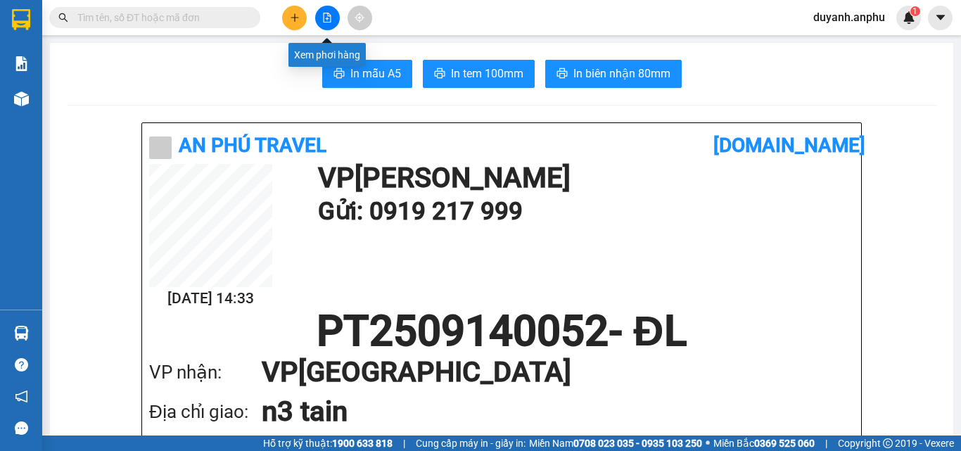
click at [333, 17] on button at bounding box center [327, 18] width 25 height 25
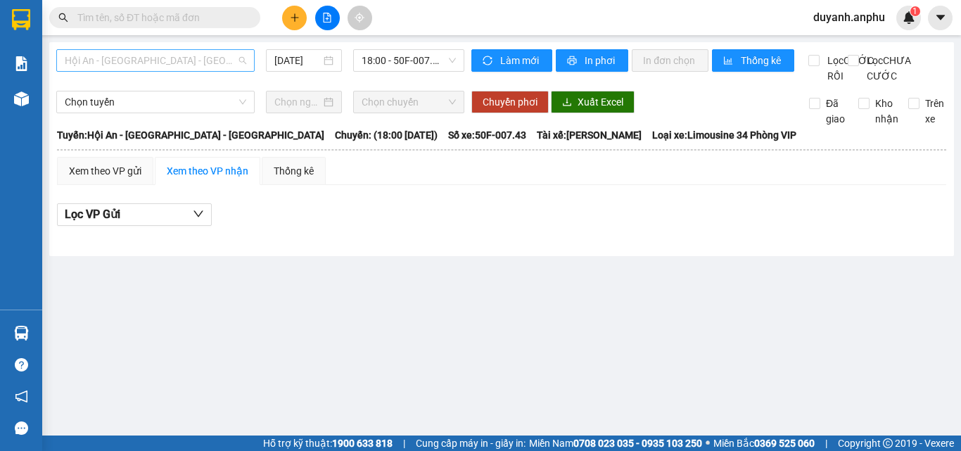
click at [203, 65] on span "Hội An - Nha Trang - Đà Lạt" at bounding box center [155, 60] width 181 height 21
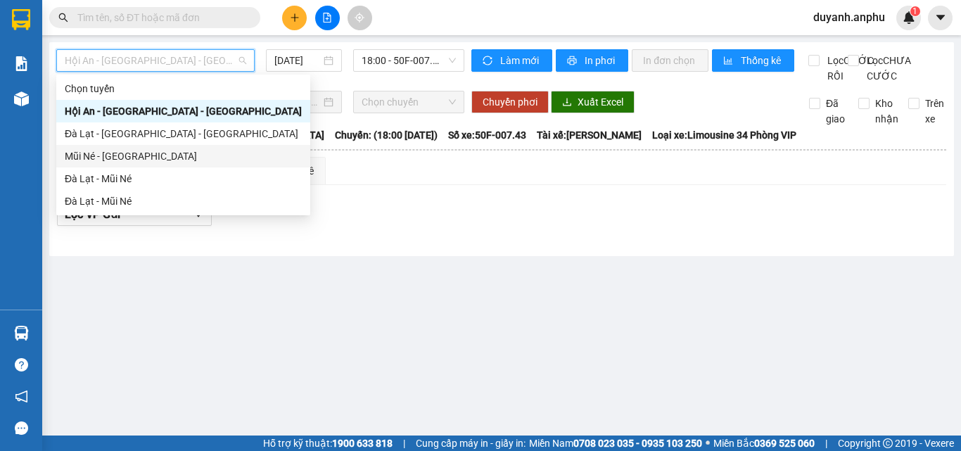
click at [105, 160] on div "Mũi Né - Đà Lạt" at bounding box center [183, 155] width 237 height 15
type input "14/09/2025"
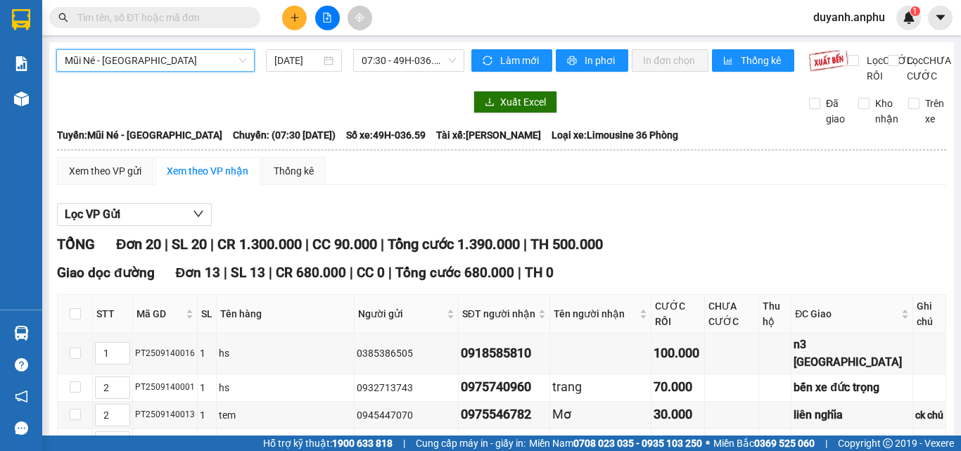
click at [162, 62] on span "Mũi Né - Đà Lạt" at bounding box center [155, 60] width 181 height 21
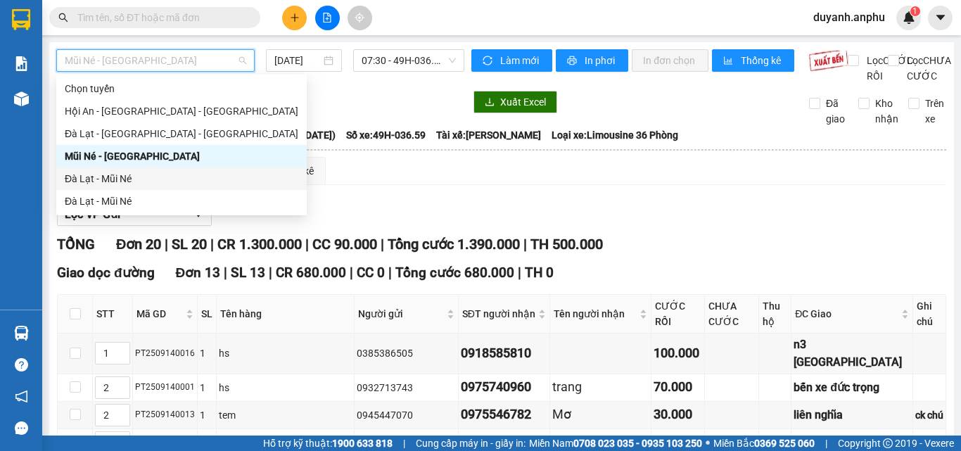
click at [109, 176] on div "Đà Lạt - Mũi Né" at bounding box center [181, 178] width 233 height 15
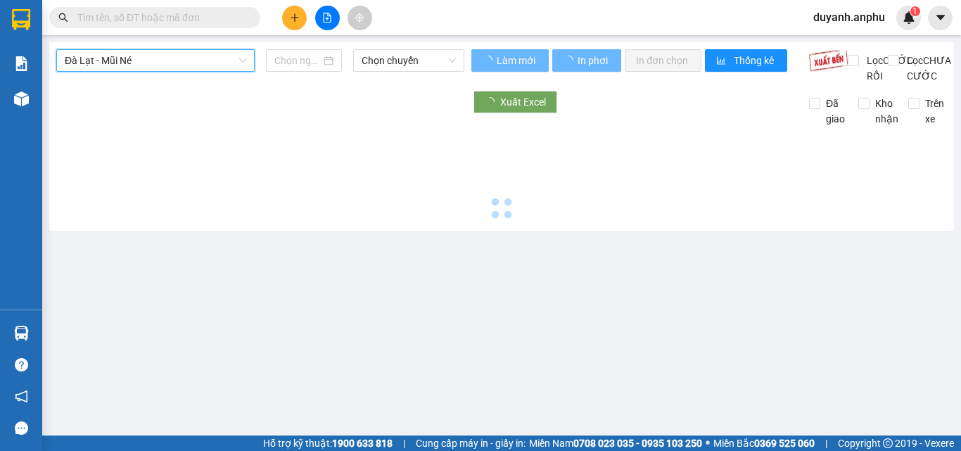
type input "14/09/2025"
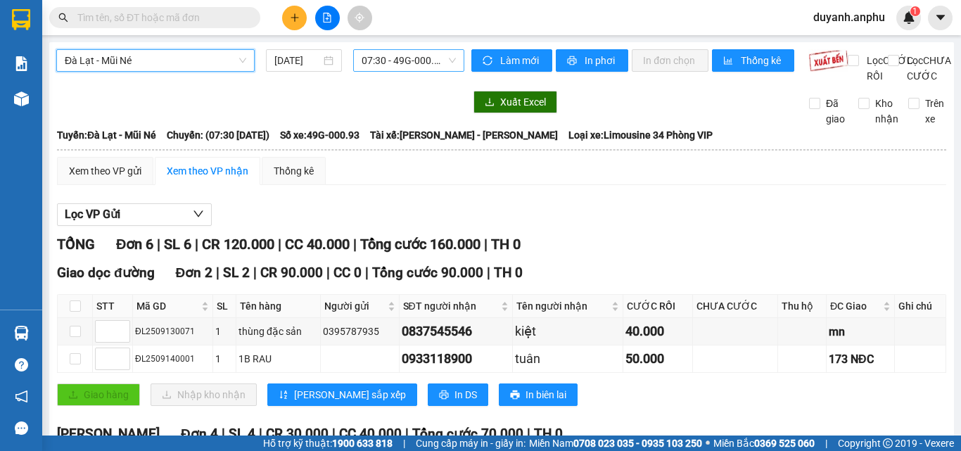
click at [382, 60] on span "07:30 - 49G-000.93" at bounding box center [408, 60] width 94 height 21
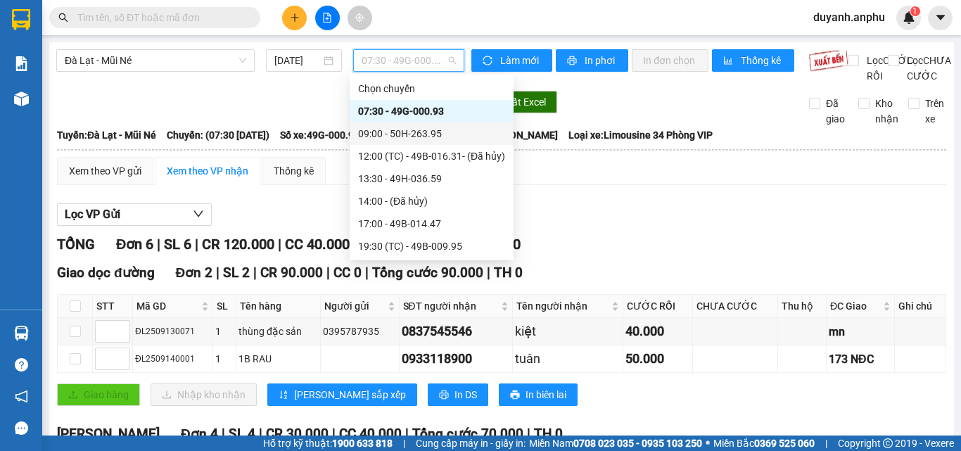
click at [386, 135] on div "09:00 - 50H-263.95" at bounding box center [431, 133] width 147 height 15
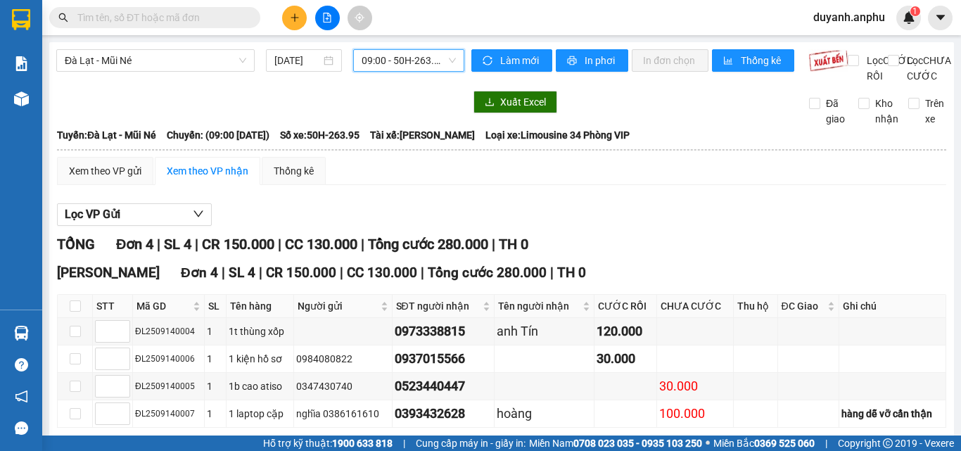
click at [361, 442] on span "In DS" at bounding box center [372, 449] width 23 height 15
click at [75, 300] on input "checkbox" at bounding box center [75, 305] width 11 height 11
checkbox input "true"
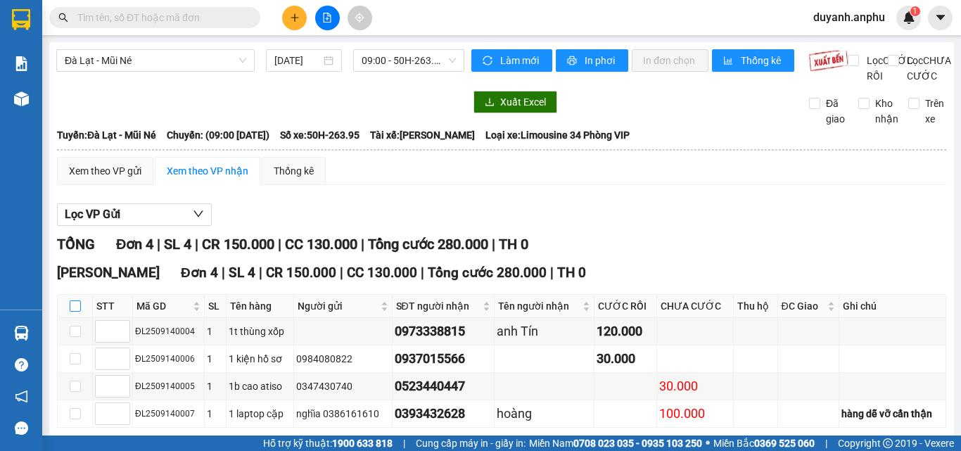
checkbox input "true"
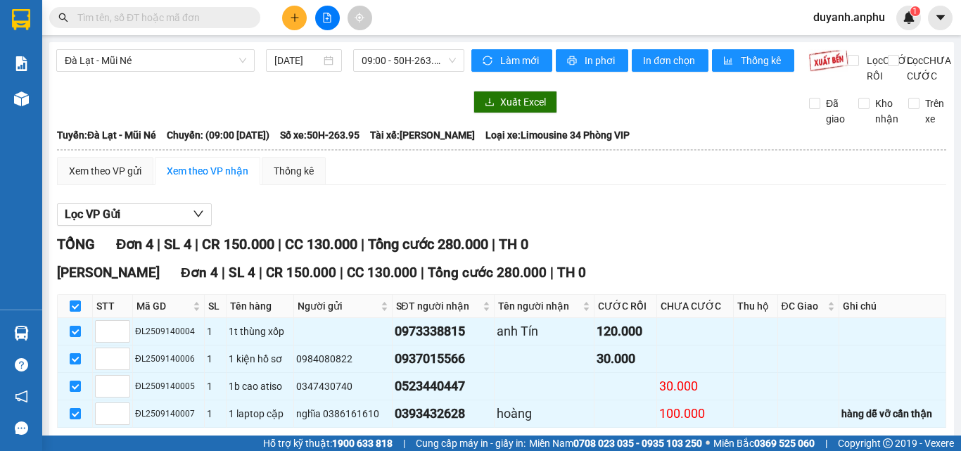
click at [244, 442] on span "Nhập kho nhận" at bounding box center [278, 449] width 68 height 15
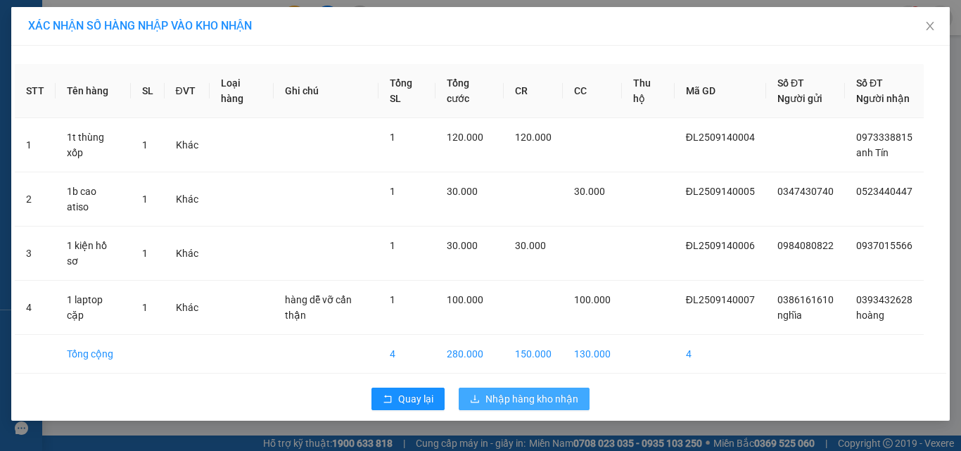
click at [513, 391] on span "Nhập hàng kho nhận" at bounding box center [531, 398] width 93 height 15
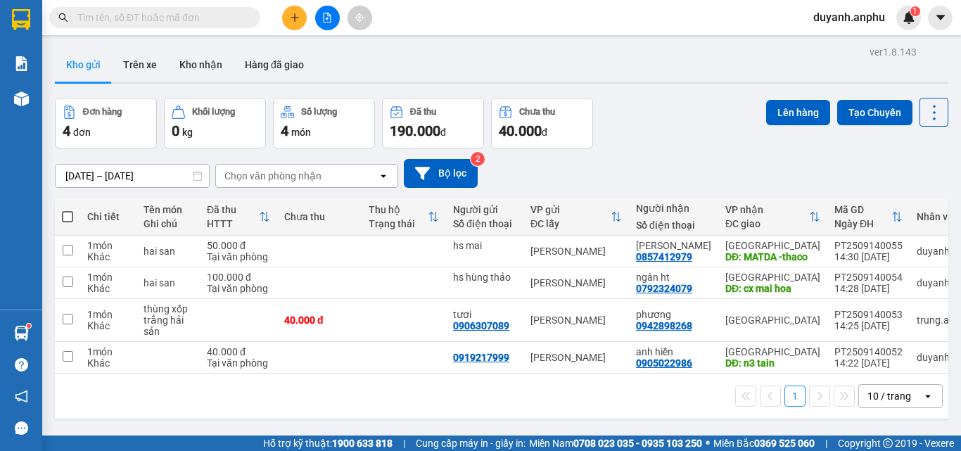
click at [202, 24] on input "text" at bounding box center [160, 17] width 166 height 15
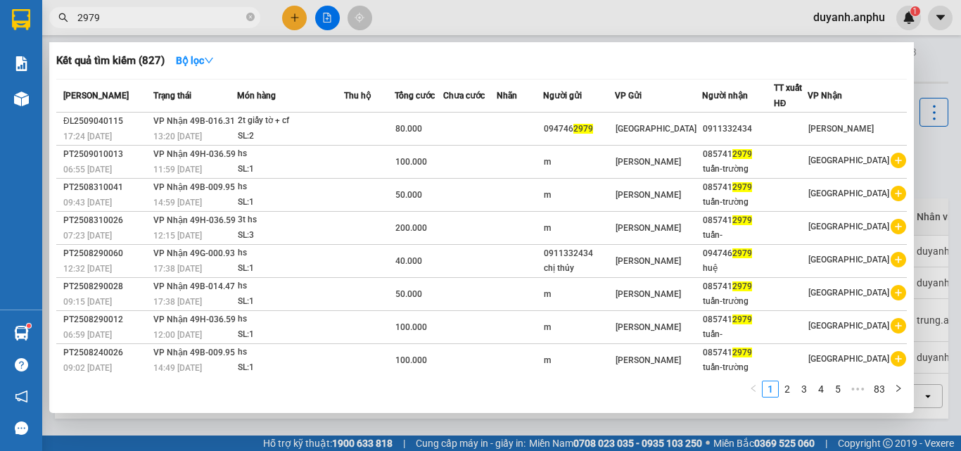
type input "2979"
click at [890, 417] on icon "plus-circle" at bounding box center [897, 424] width 15 height 15
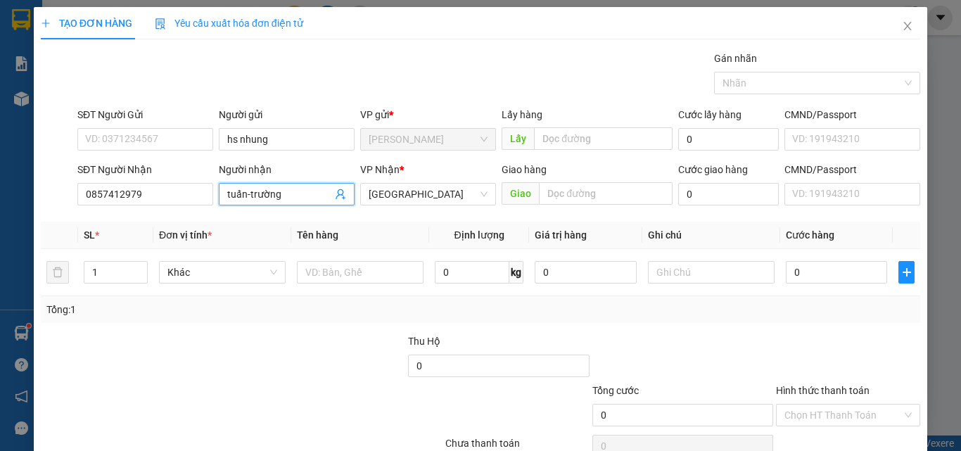
drag, startPoint x: 283, startPoint y: 193, endPoint x: 249, endPoint y: 205, distance: 36.7
click at [249, 205] on div "Người nhận tuấn-trường tuấn-trường" at bounding box center [287, 186] width 136 height 49
type input "tuấn-hòa"
click at [549, 192] on input "text" at bounding box center [606, 193] width 134 height 23
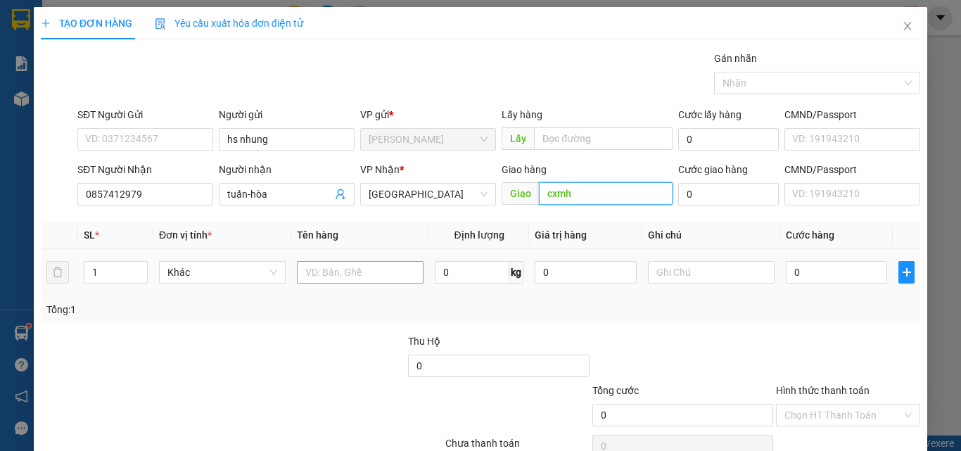
type input "cxmh"
click at [331, 276] on input "text" at bounding box center [360, 272] width 127 height 23
type input "hs"
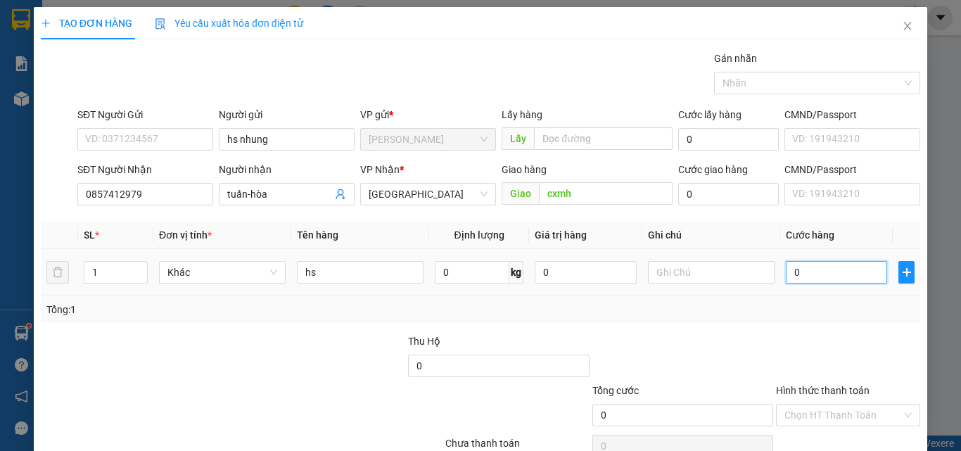
click at [808, 269] on input "0" at bounding box center [836, 272] width 101 height 23
type input "5"
type input "50"
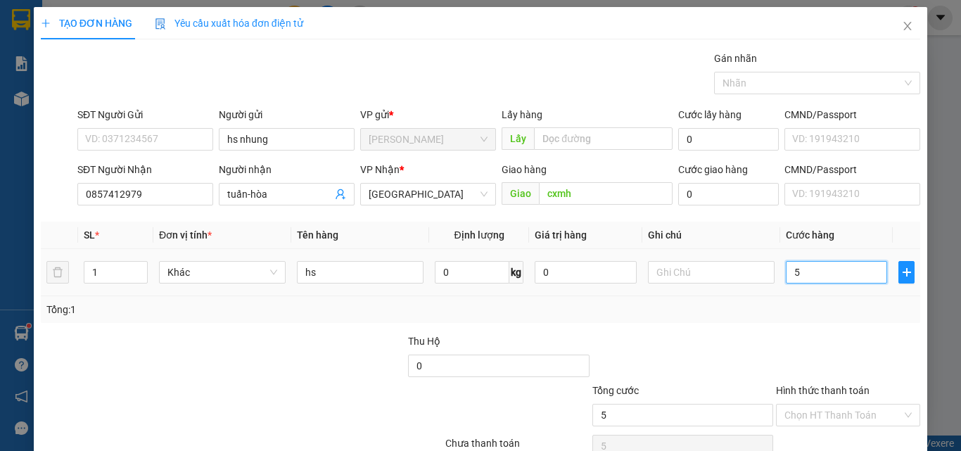
type input "50"
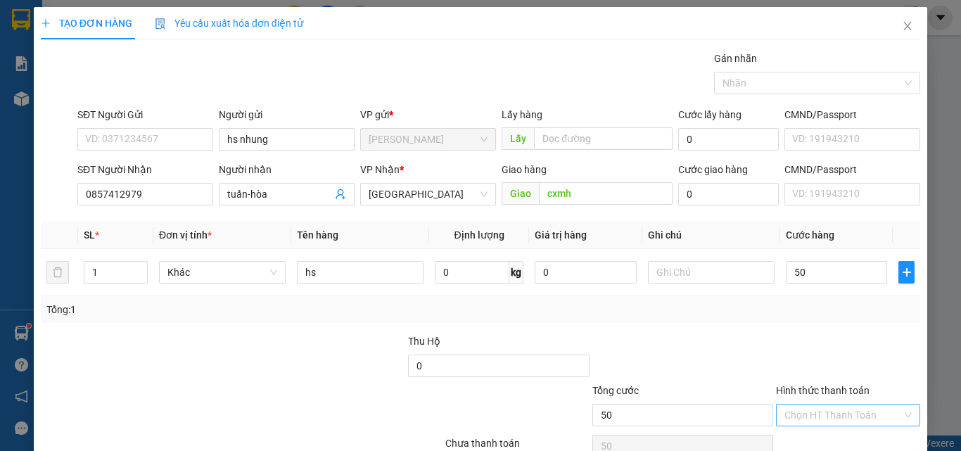
type input "50.000"
click at [818, 404] on input "Hình thức thanh toán" at bounding box center [842, 414] width 117 height 21
click at [807, 435] on div "Tại văn phòng" at bounding box center [839, 442] width 126 height 15
type input "0"
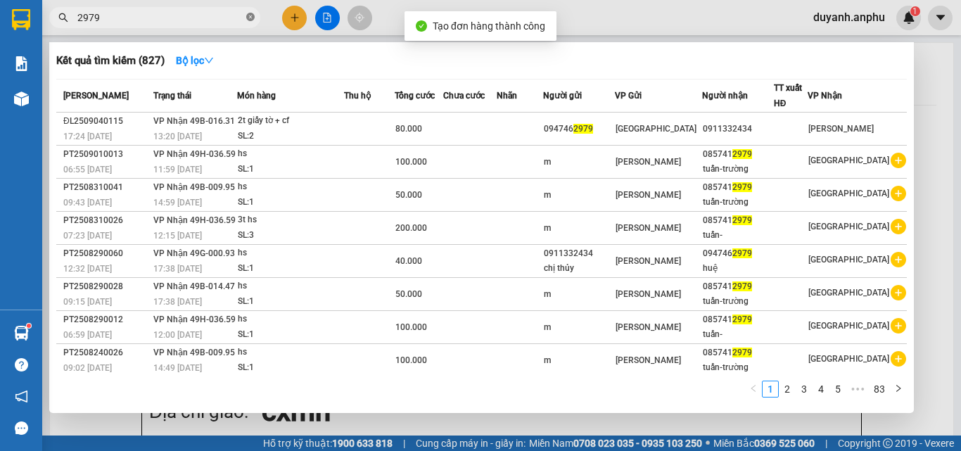
click at [252, 17] on icon "close-circle" at bounding box center [250, 17] width 8 height 8
